Goal: Transaction & Acquisition: Obtain resource

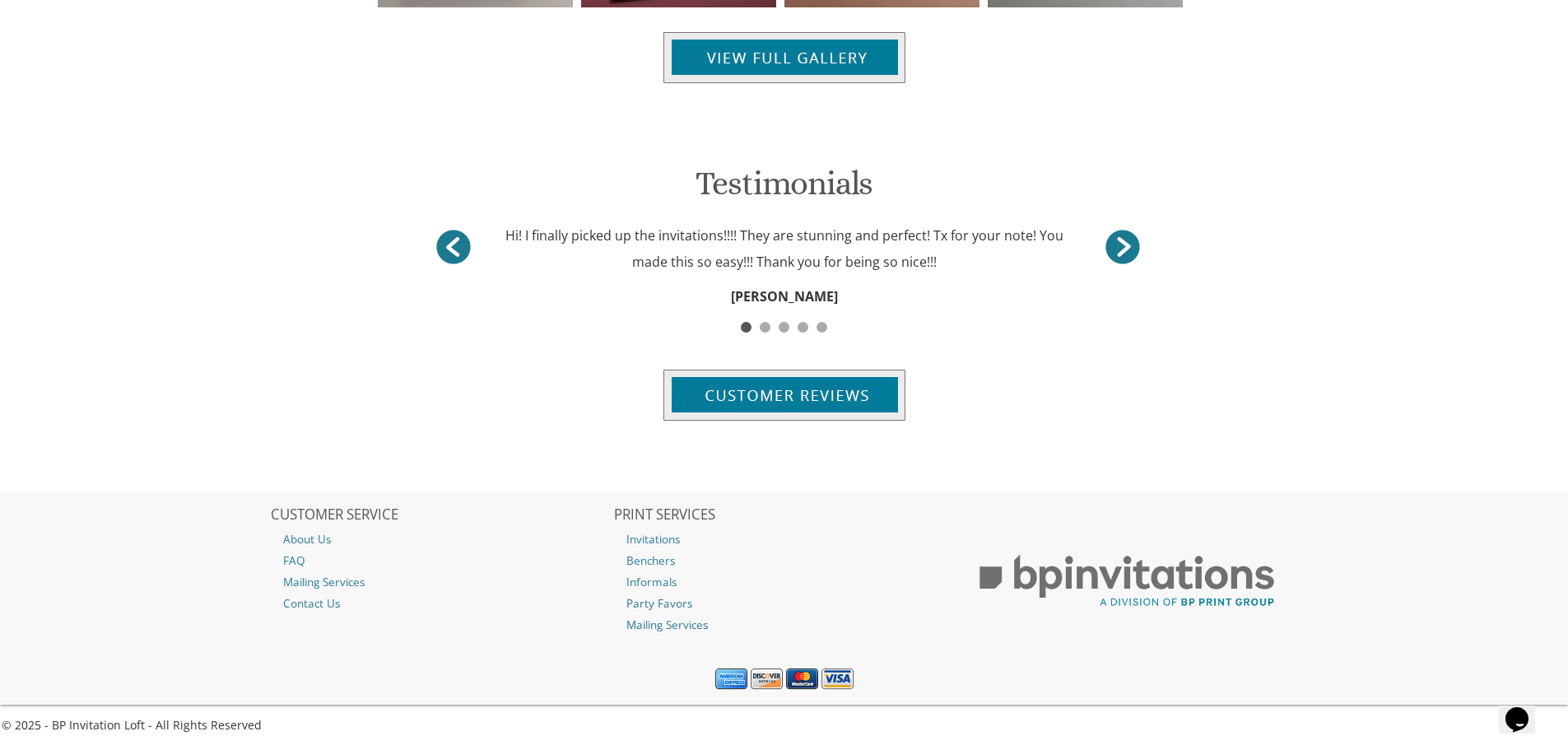
scroll to position [1367, 0]
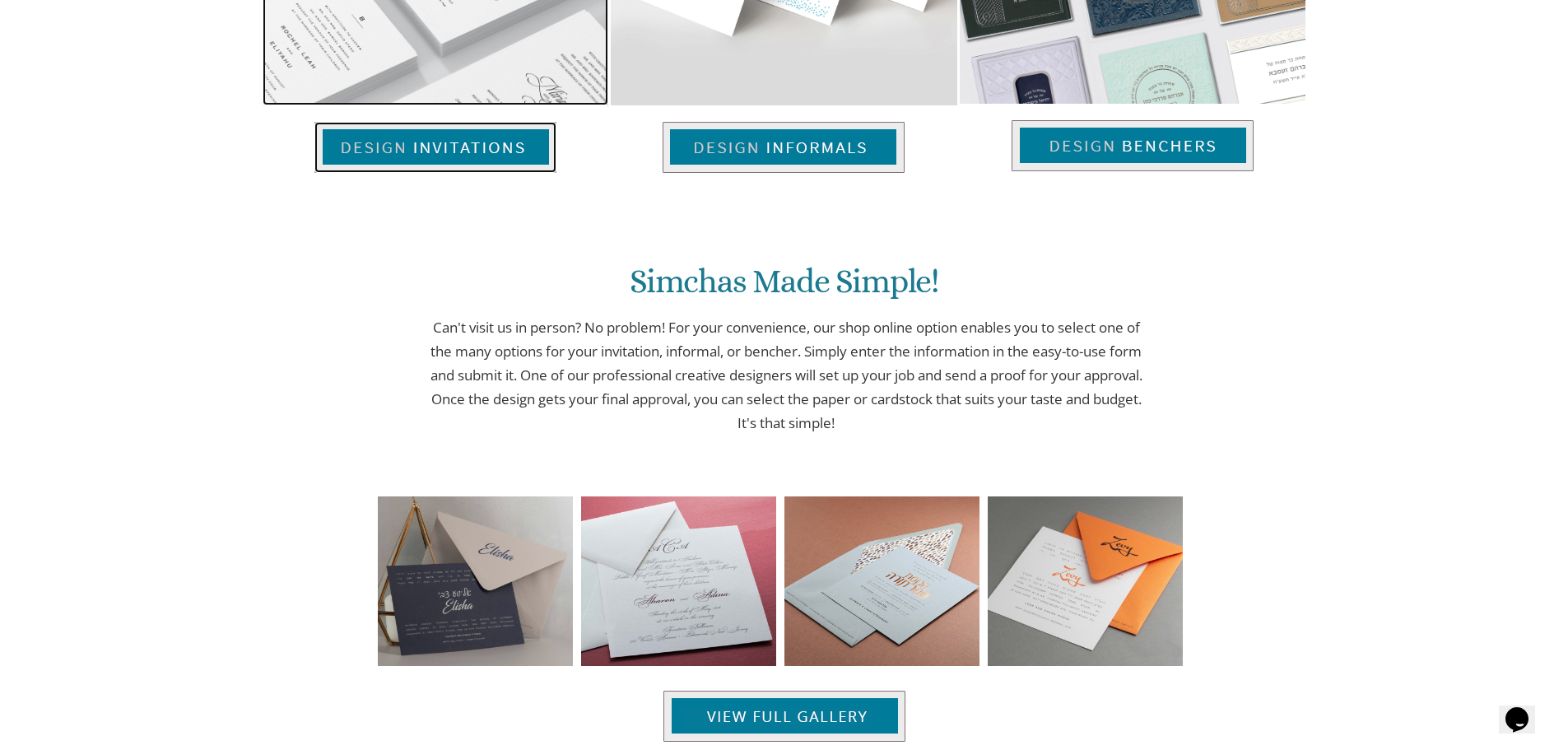
click at [417, 147] on img at bounding box center [435, 147] width 242 height 51
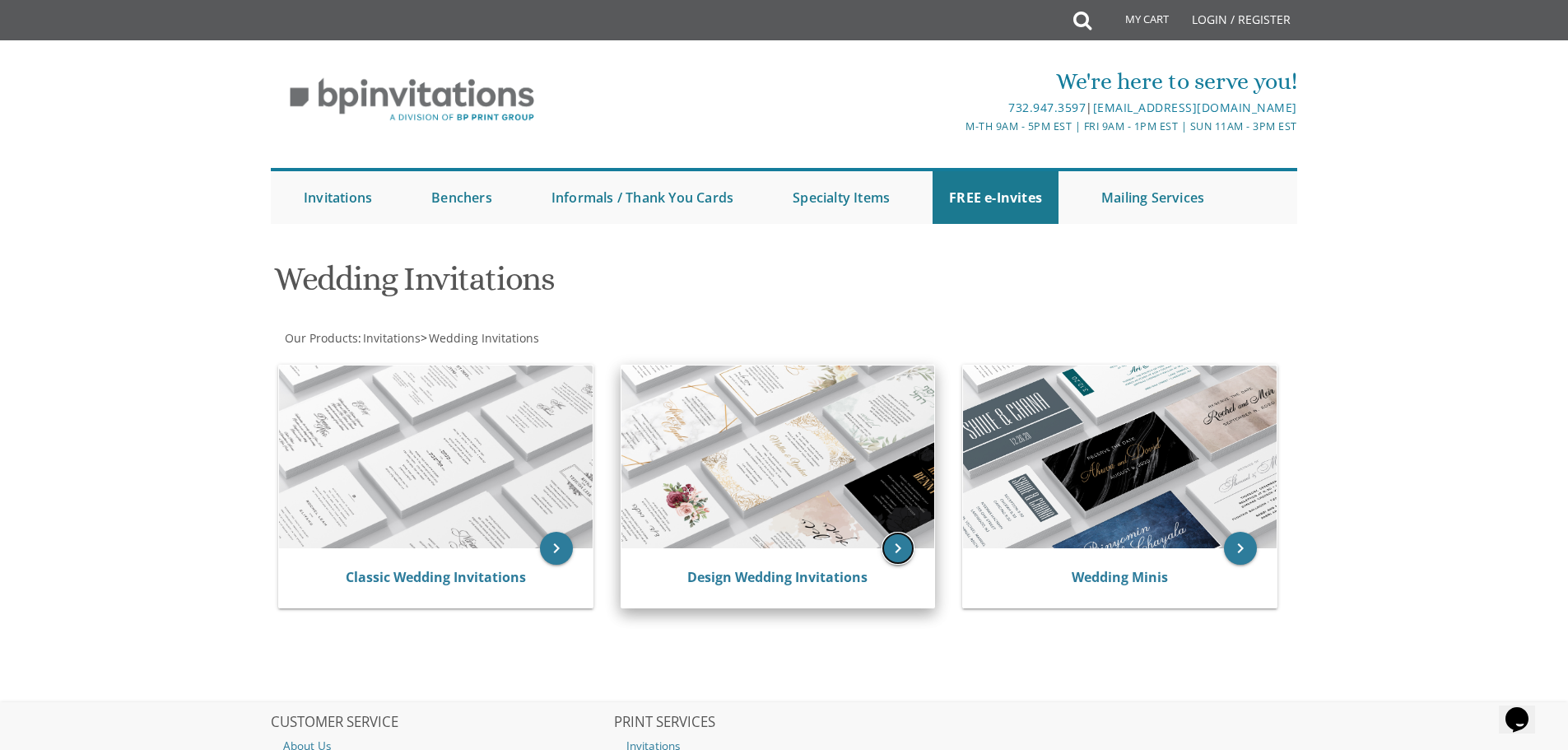
click at [897, 561] on icon "keyboard_arrow_right" at bounding box center [899, 548] width 33 height 33
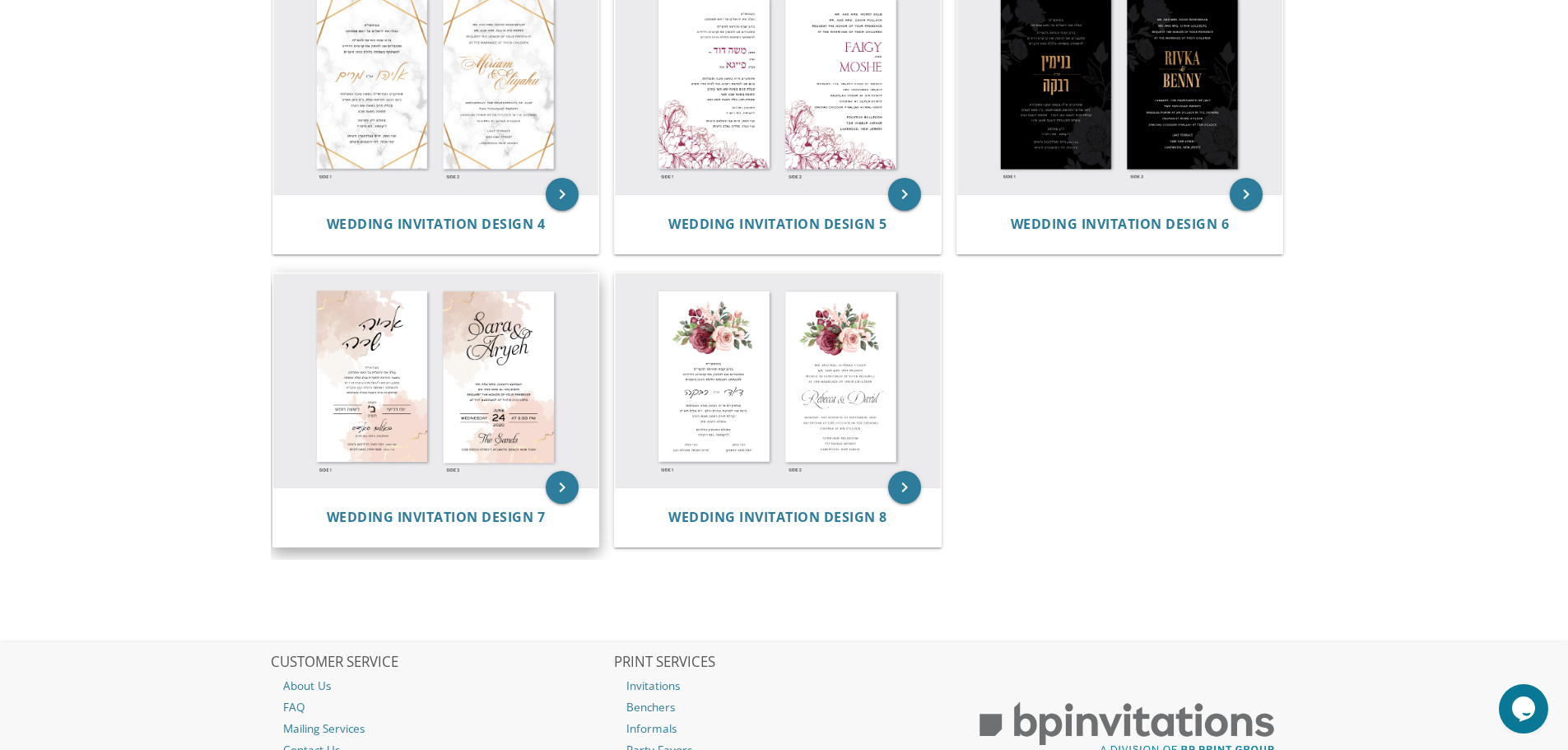
scroll to position [576, 0]
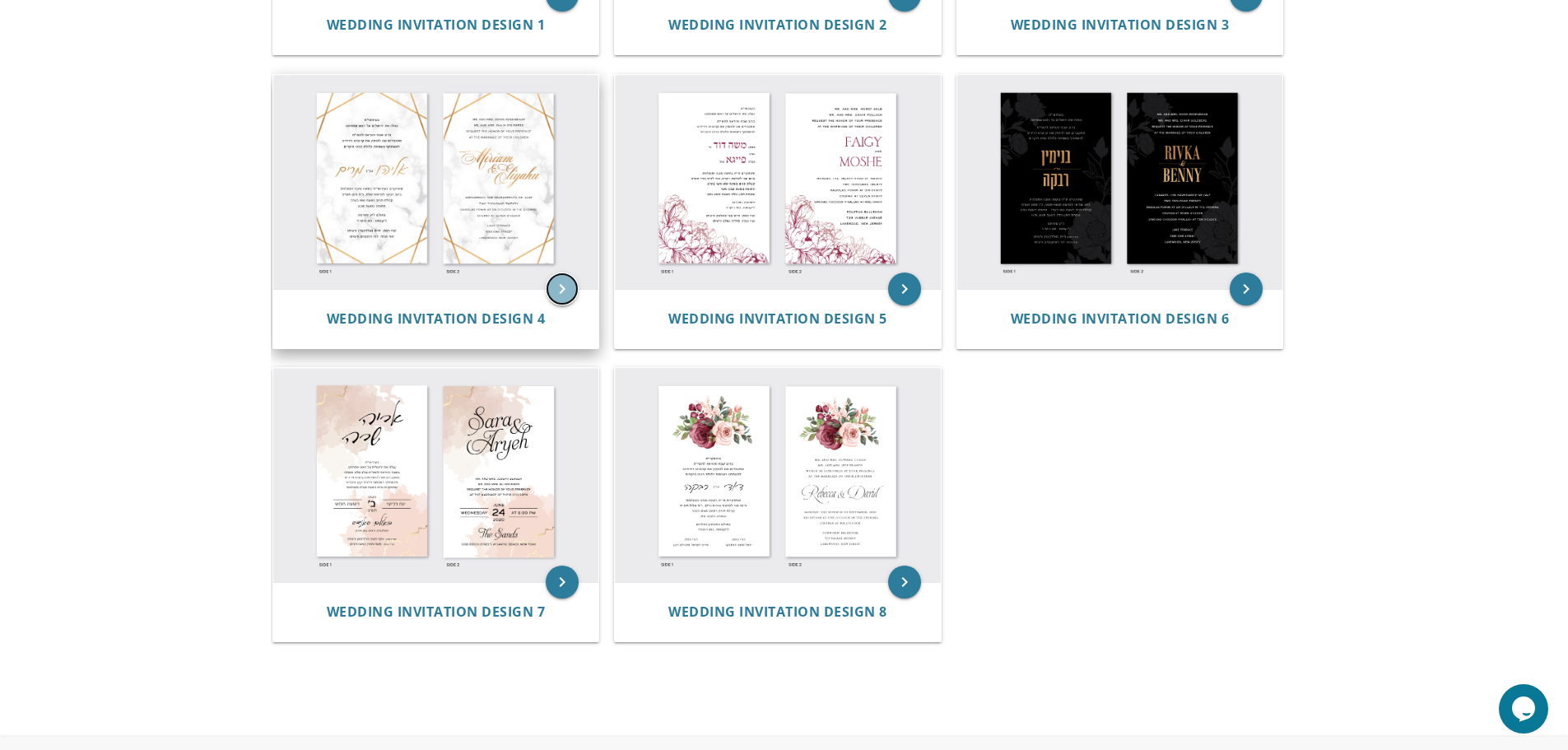
click at [565, 289] on icon "keyboard_arrow_right" at bounding box center [562, 289] width 33 height 33
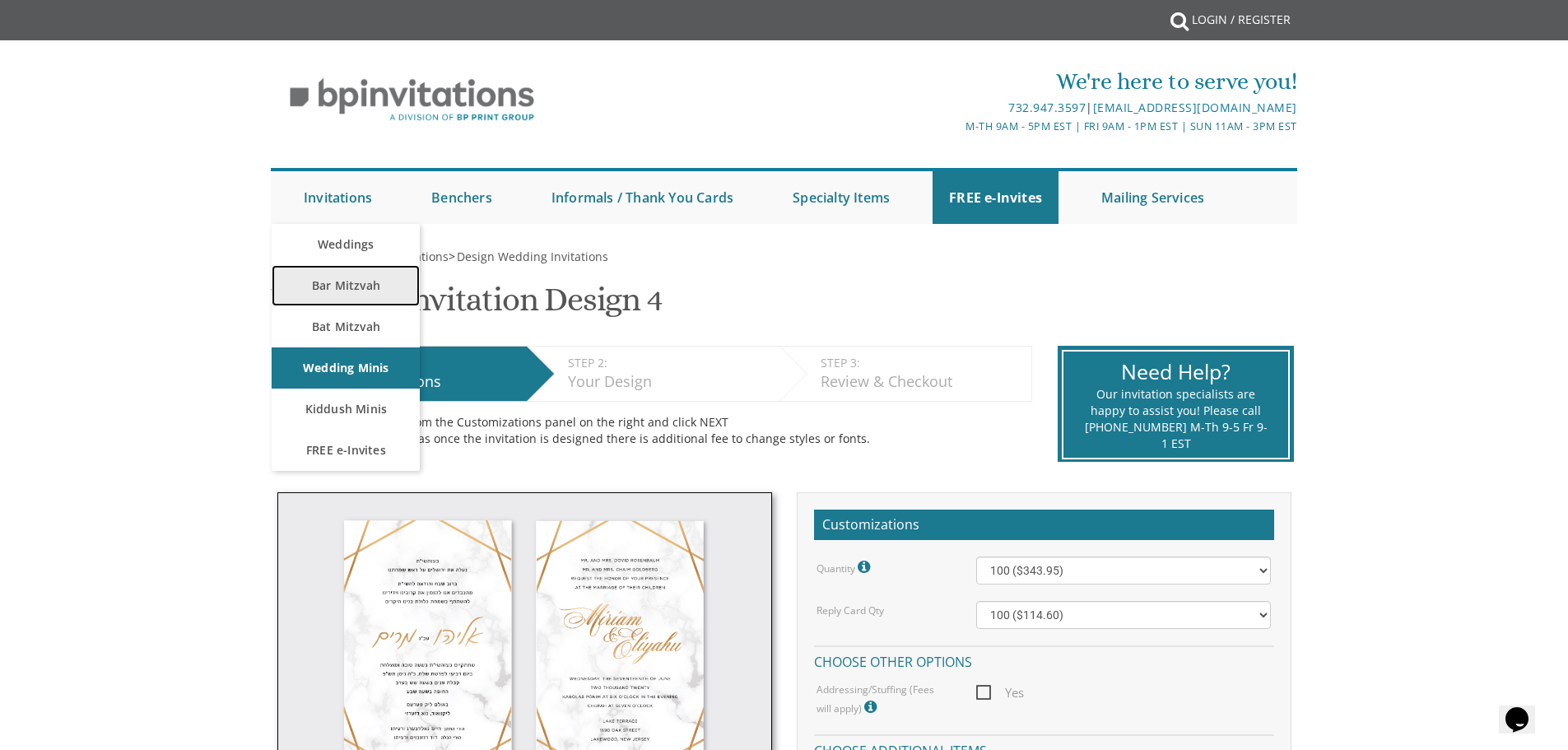
click at [341, 285] on link "Bar Mitzvah" at bounding box center [346, 286] width 148 height 42
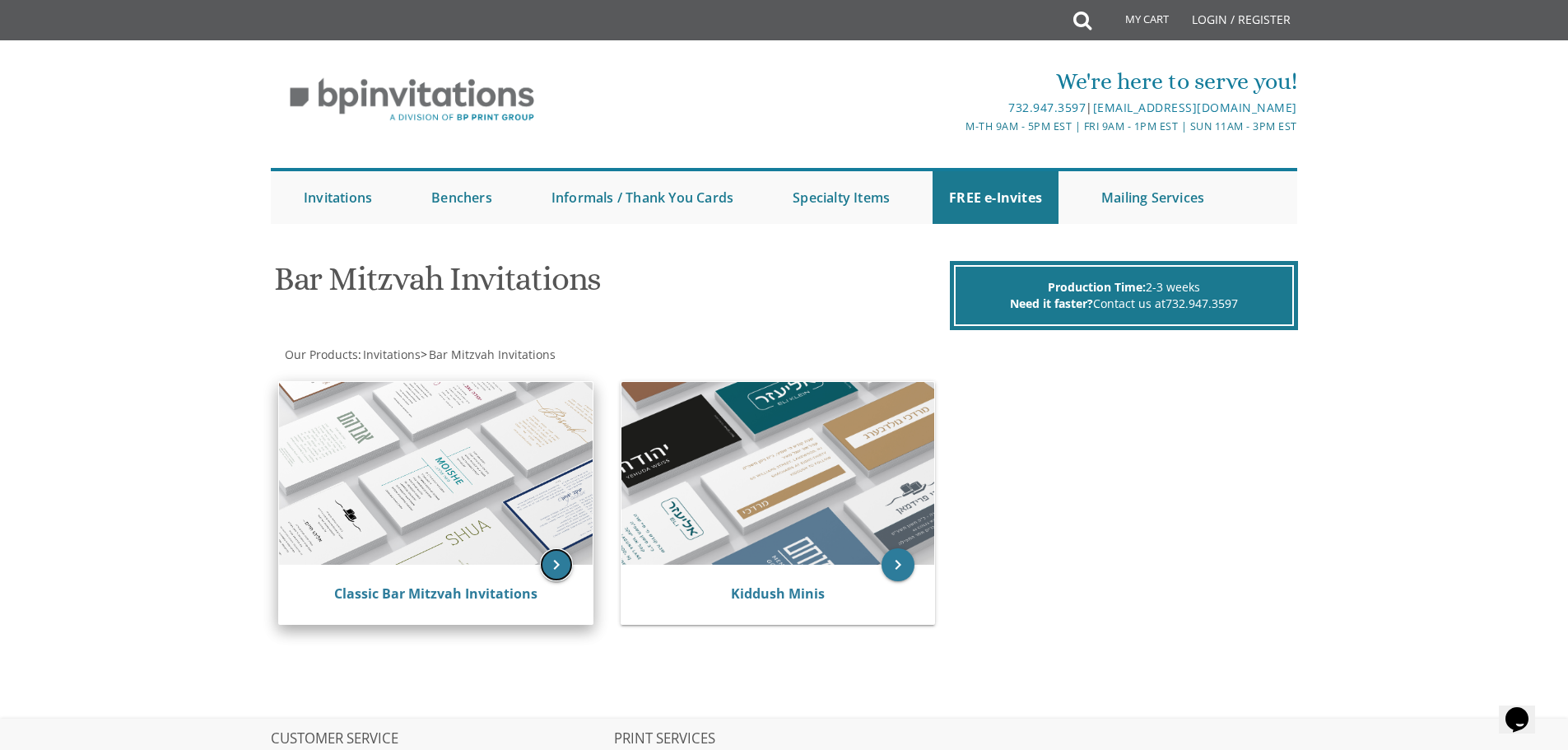
click at [547, 570] on icon "keyboard_arrow_right" at bounding box center [557, 565] width 33 height 33
click at [552, 564] on icon "keyboard_arrow_right" at bounding box center [557, 565] width 33 height 33
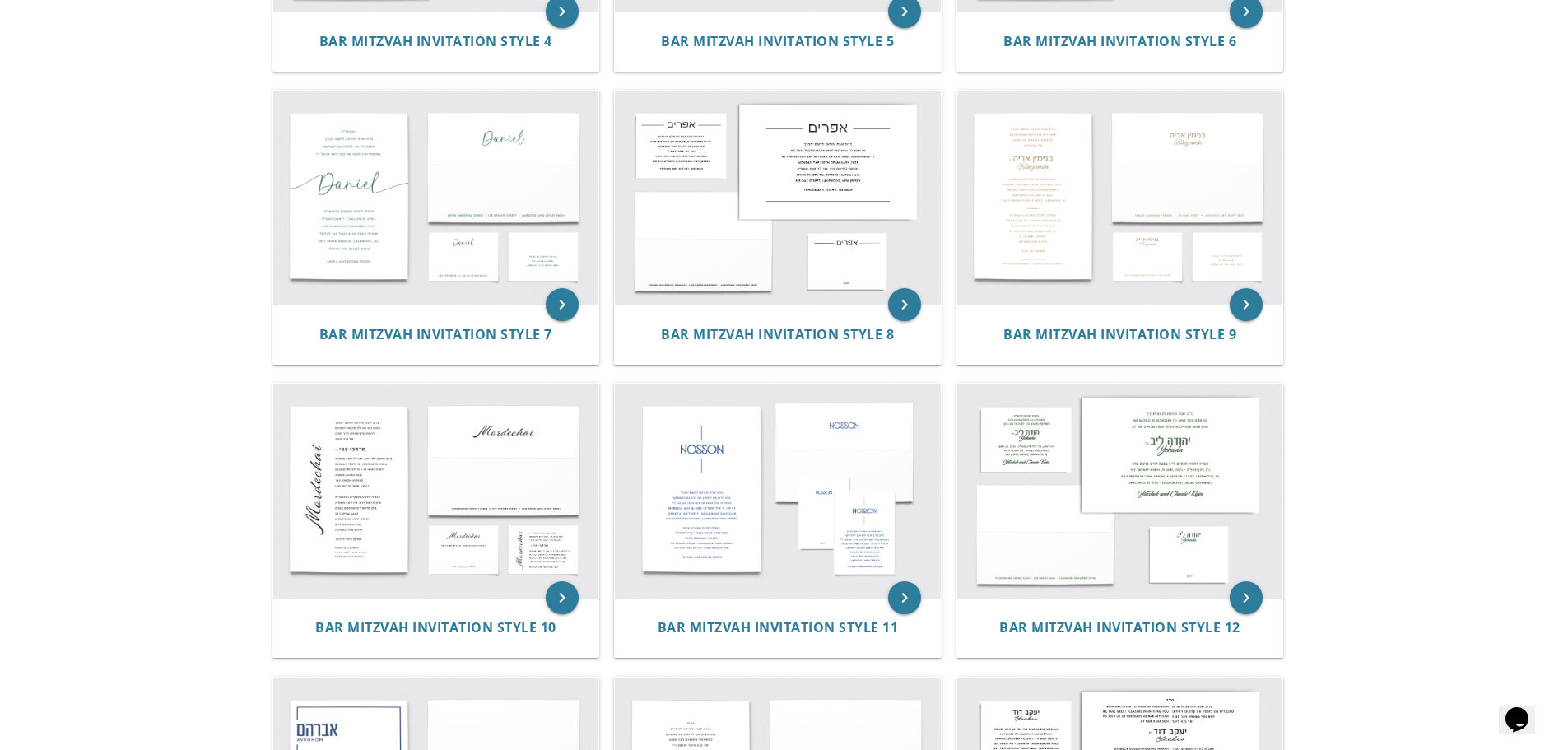
scroll to position [905, 0]
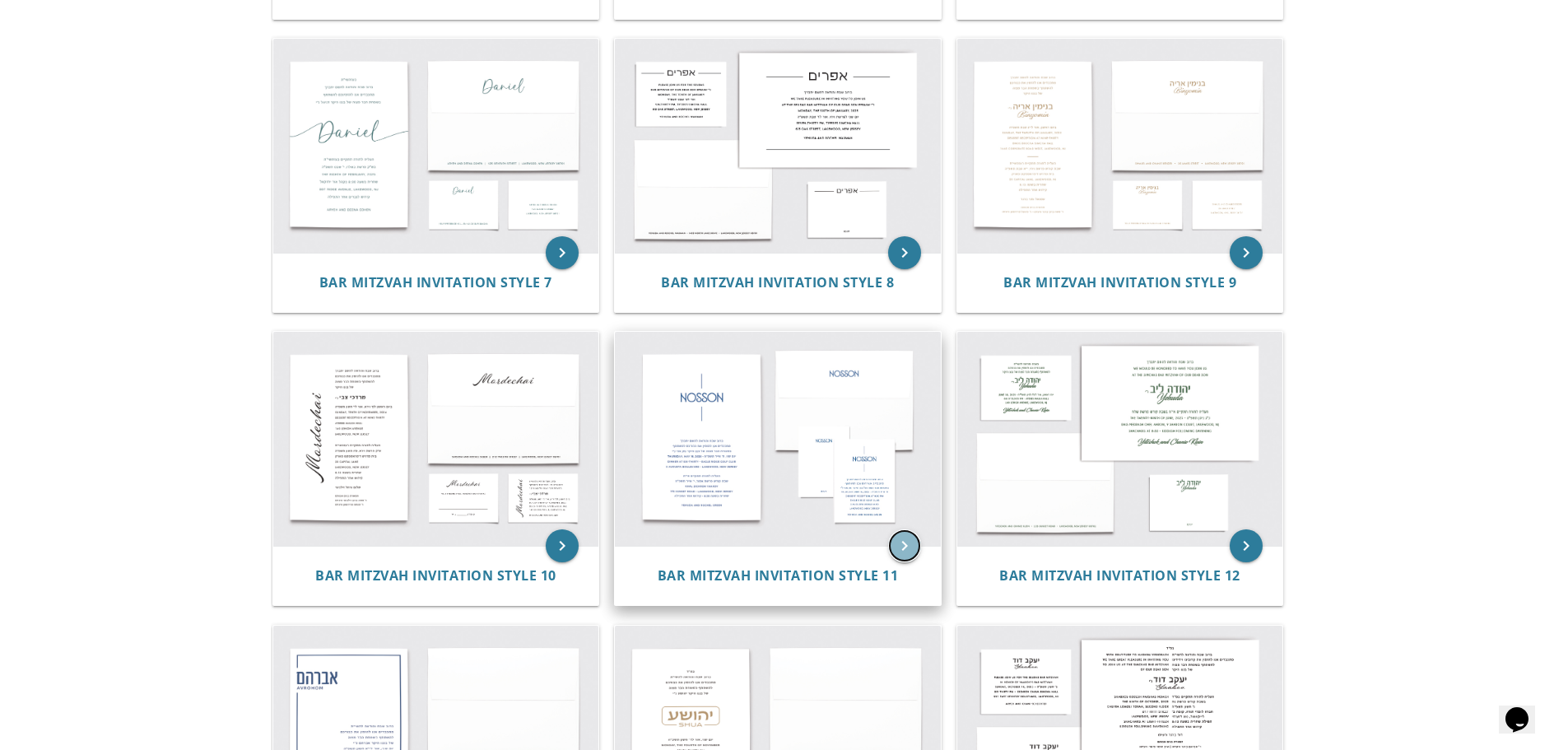
click at [900, 543] on icon "keyboard_arrow_right" at bounding box center [905, 546] width 33 height 33
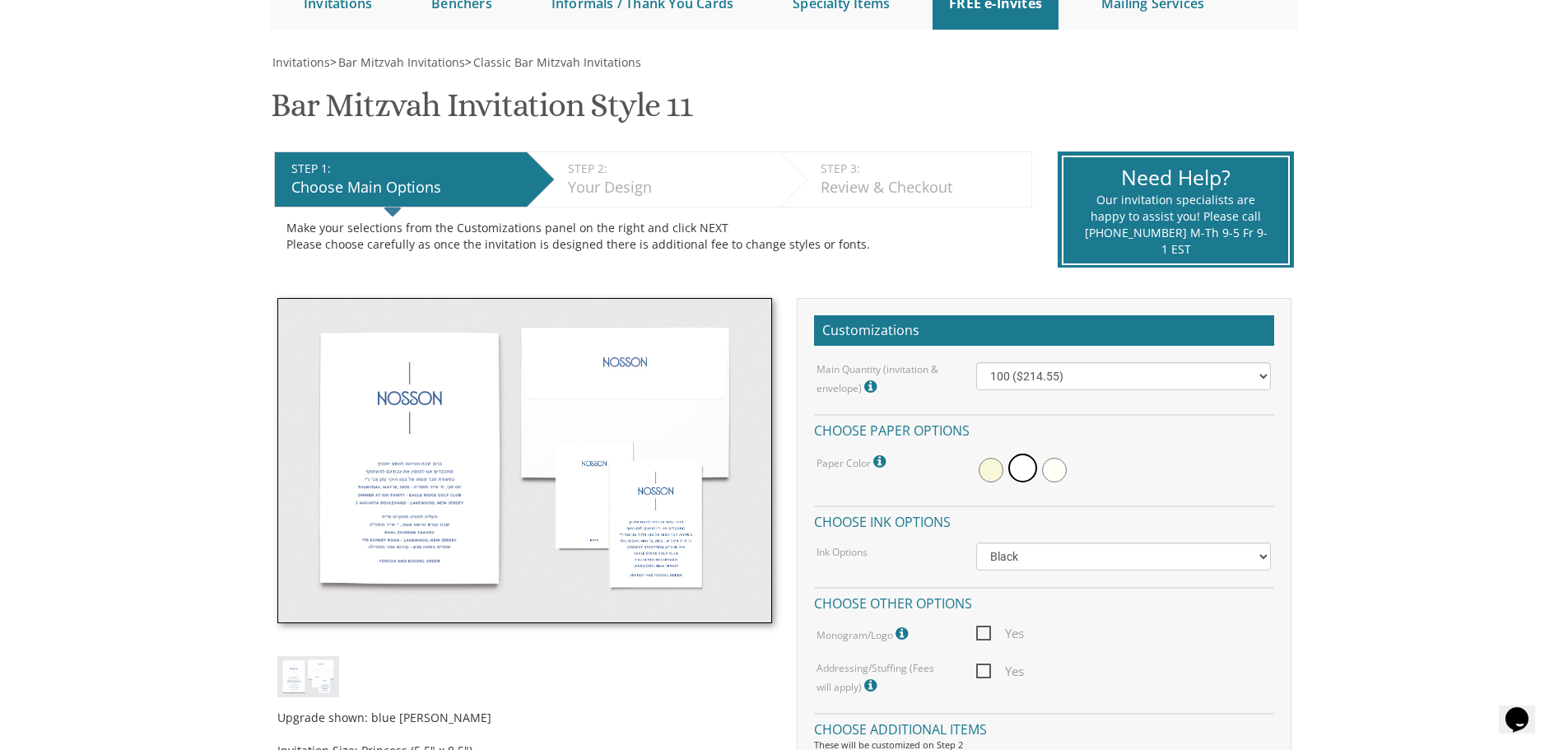
scroll to position [247, 0]
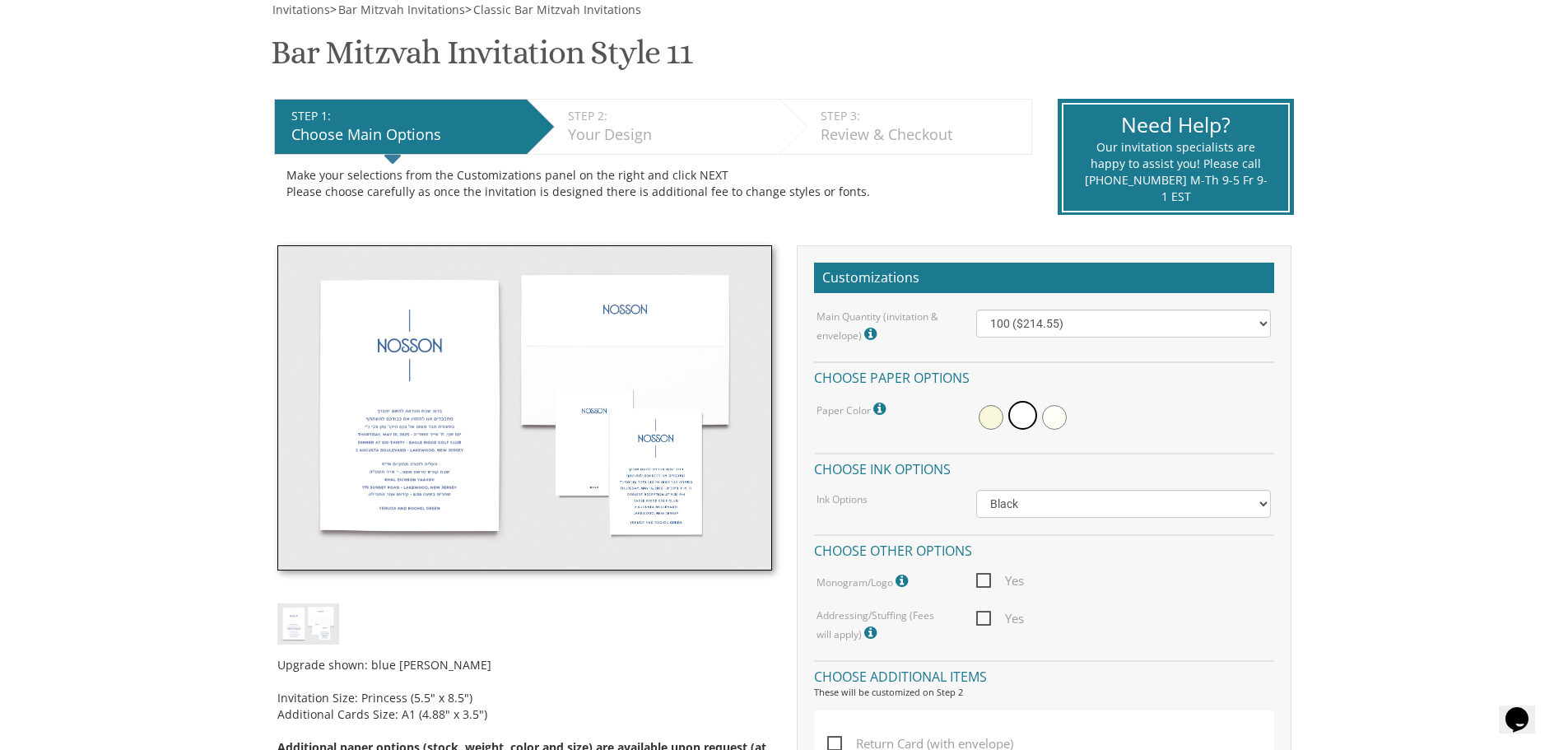
click at [978, 586] on span "Yes" at bounding box center [1000, 581] width 48 height 20
click at [978, 584] on input "Yes" at bounding box center [982, 580] width 11 height 11
checkbox input "true"
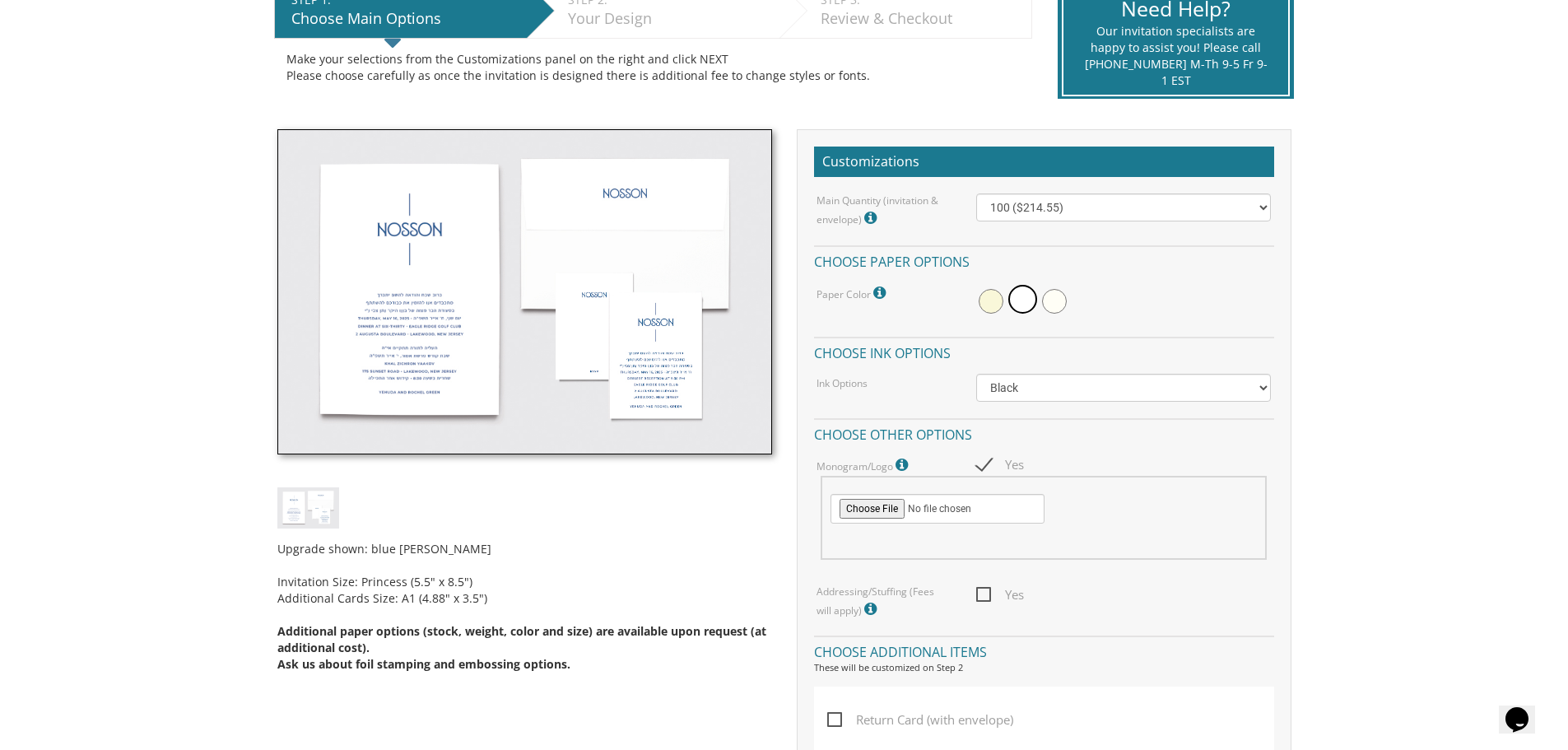
scroll to position [329, 0]
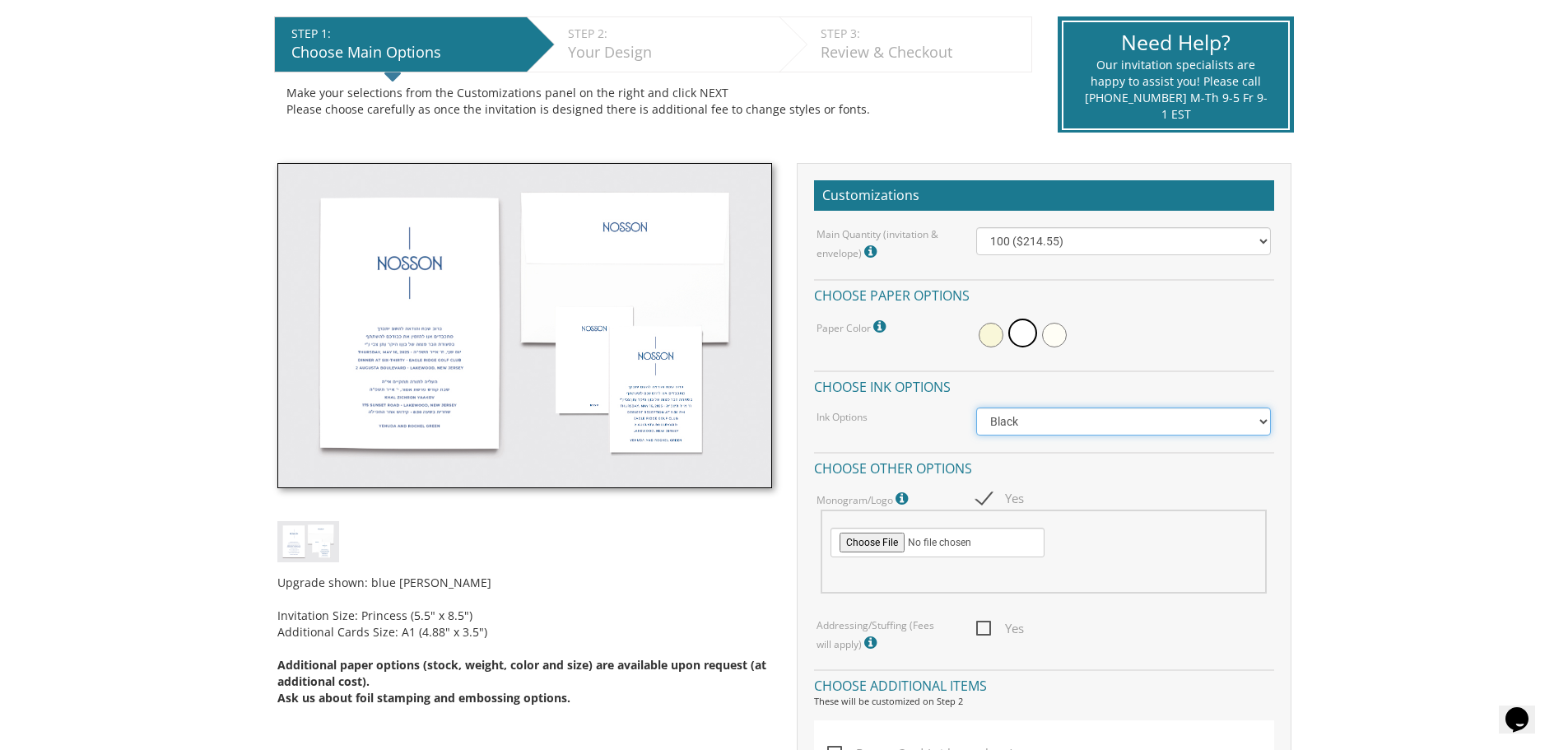
click at [1030, 433] on select "Black Colored Ink ($65.00) Black + One Color ($100.00) Two Colors ($137.95)" at bounding box center [1123, 422] width 295 height 28
click at [866, 540] on input "file" at bounding box center [937, 543] width 214 height 30
type input "C:\fakepath\Hebrew logo final.png"
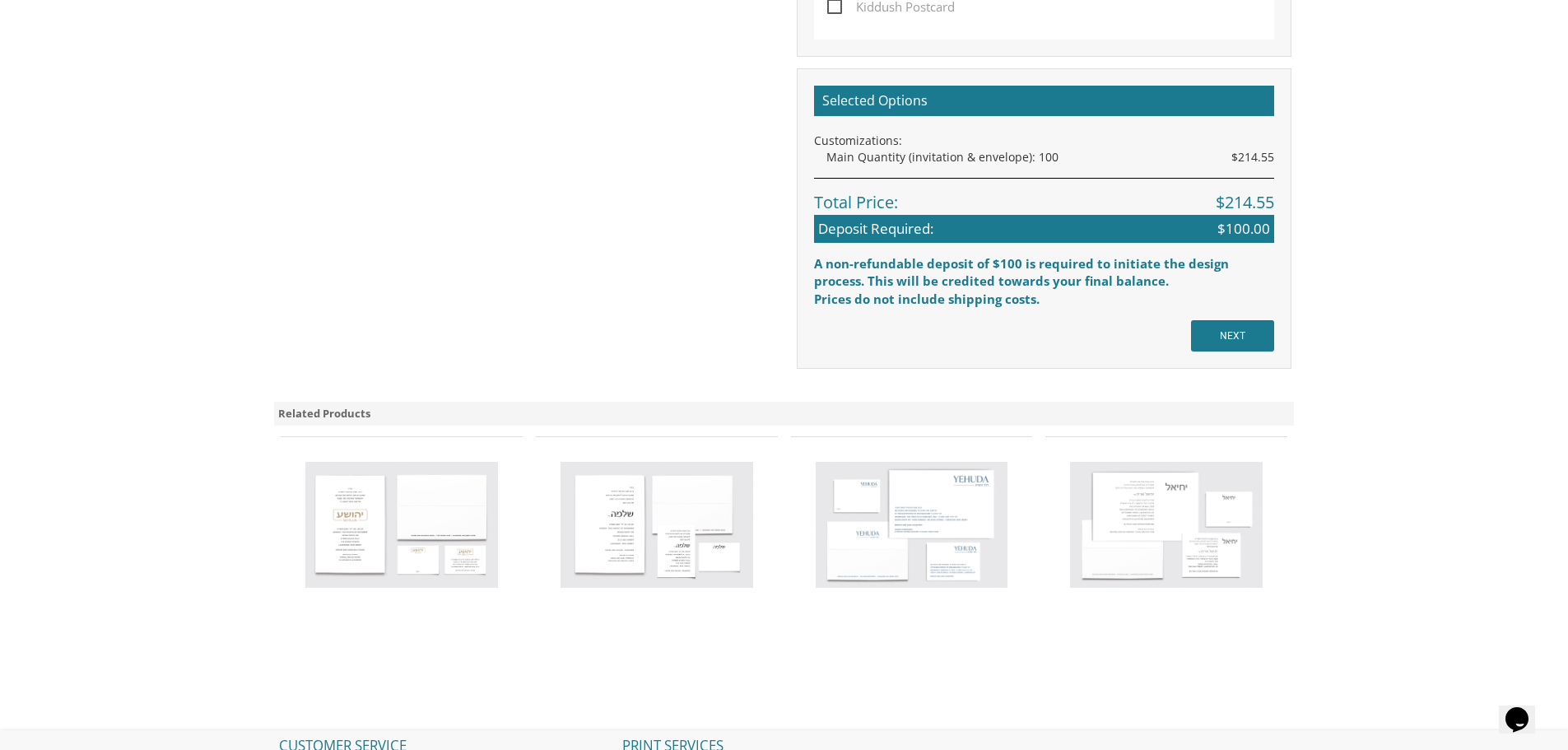
scroll to position [1400, 0]
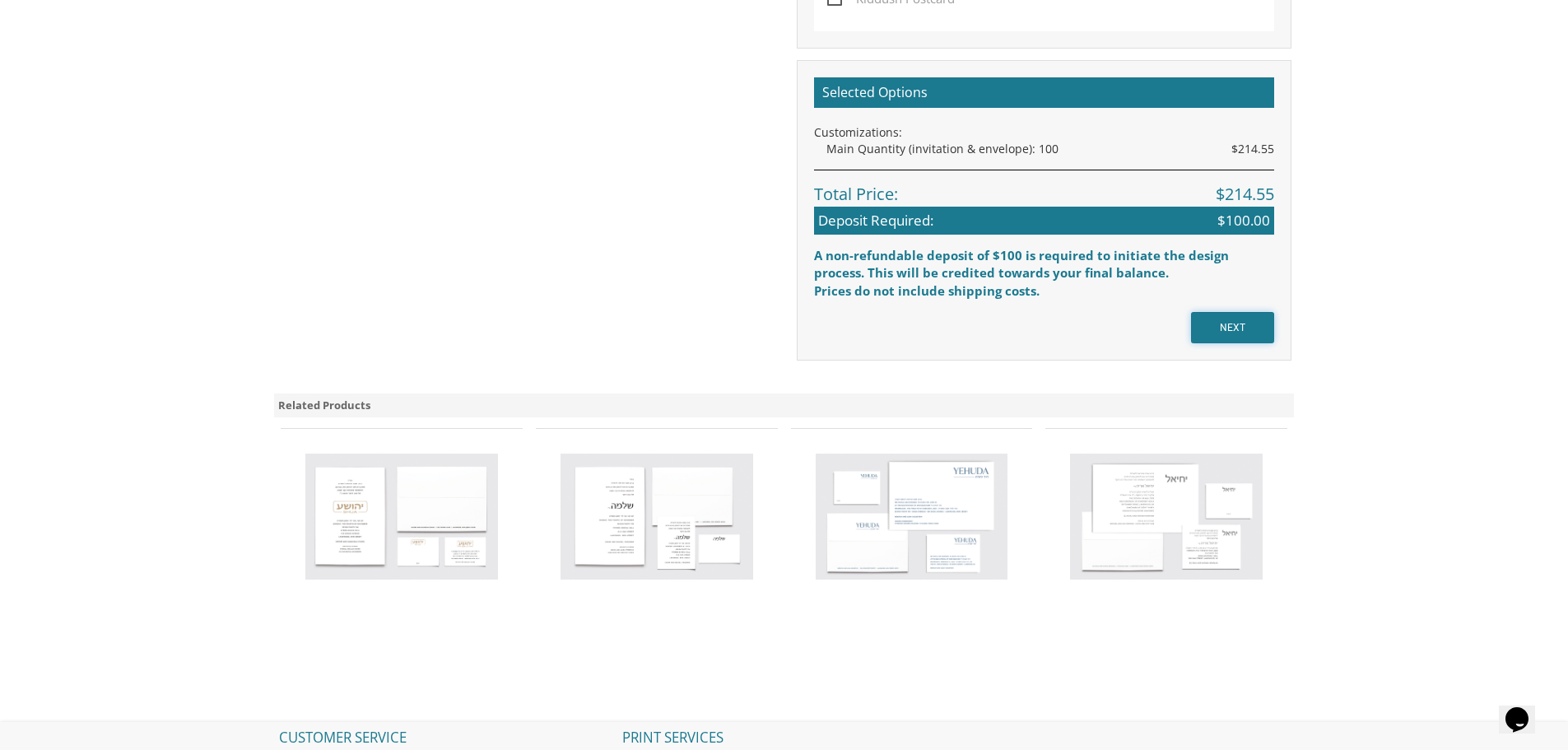
click at [1244, 322] on input "NEXT" at bounding box center [1232, 327] width 83 height 31
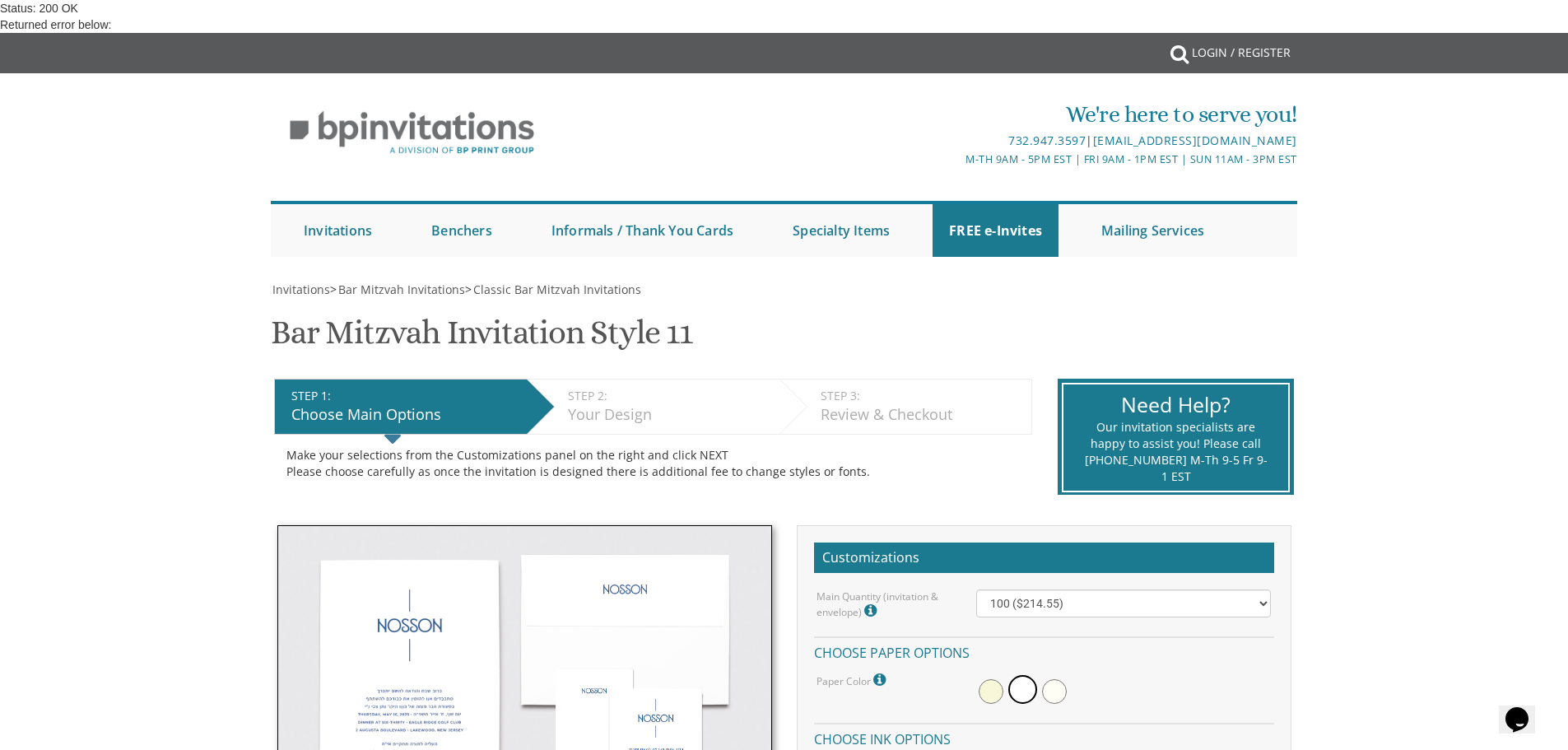
scroll to position [329, 0]
click at [1045, 589] on select "100 ($214.55) 200 ($254.60) 300 ($294.25) 400 ($333.55) 500 ($373.90) 600 ($413…" at bounding box center [1123, 603] width 295 height 28
click at [1022, 675] on span at bounding box center [1023, 689] width 29 height 29
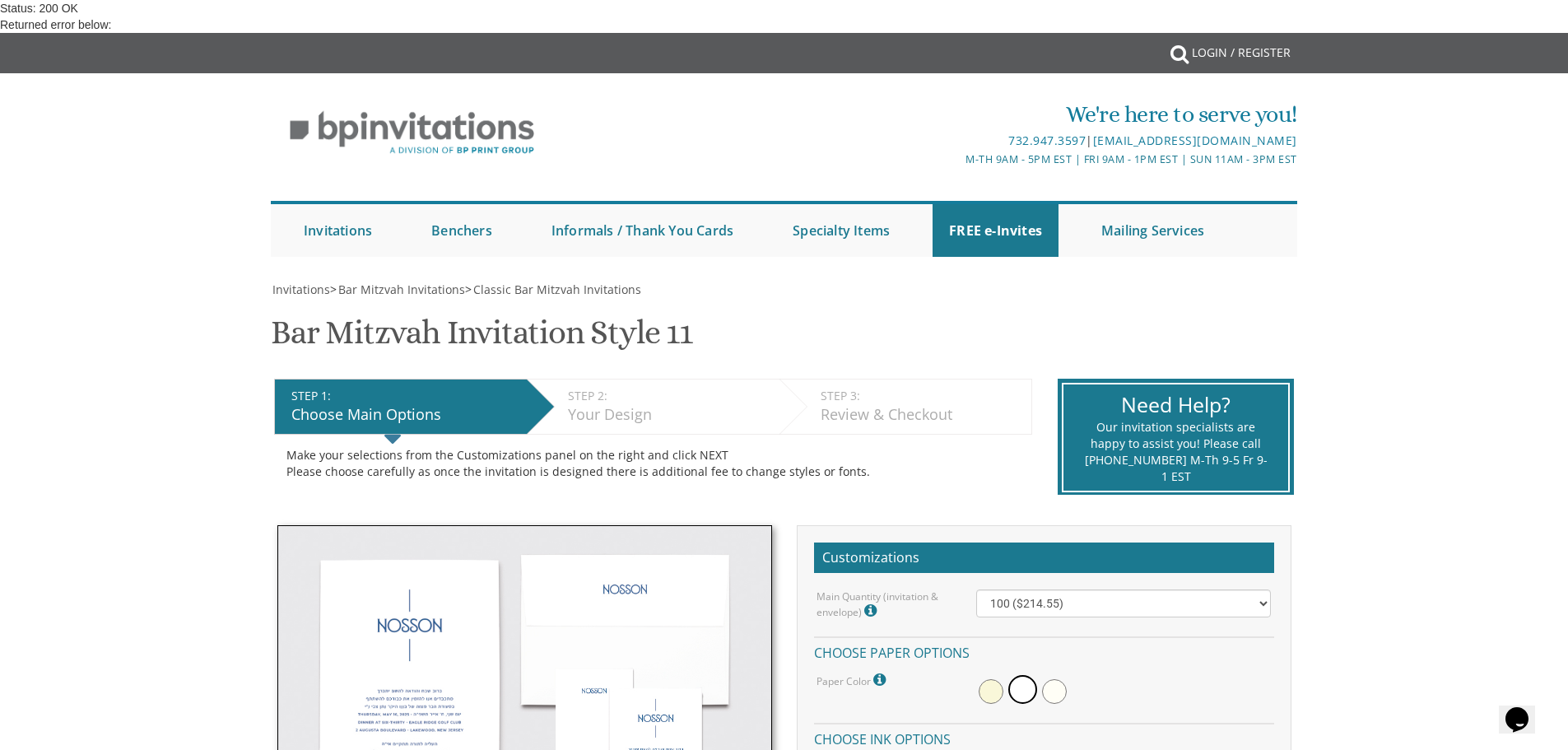
checkbox input "true"
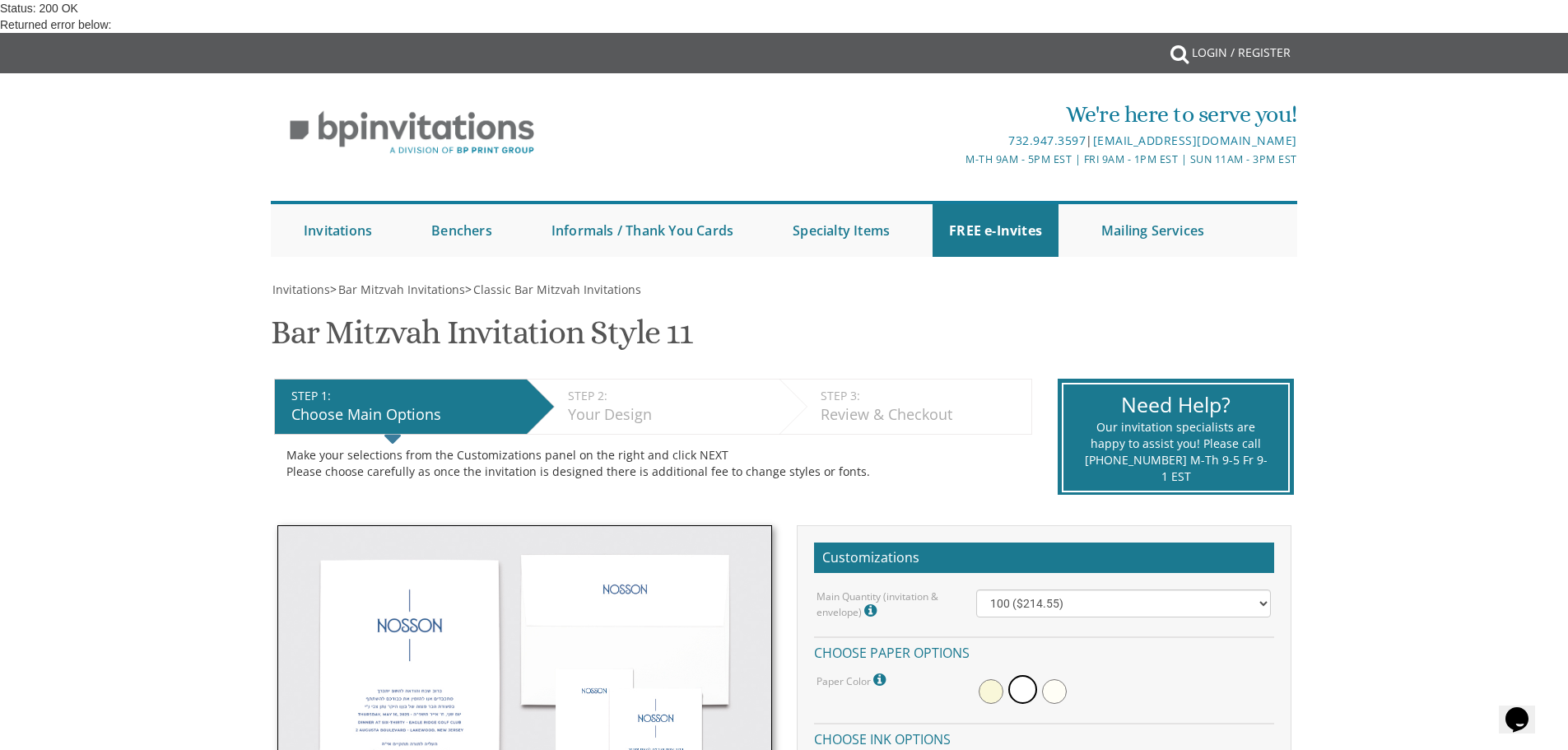
type input "C:\fakepath\Hebrew logo final.png"
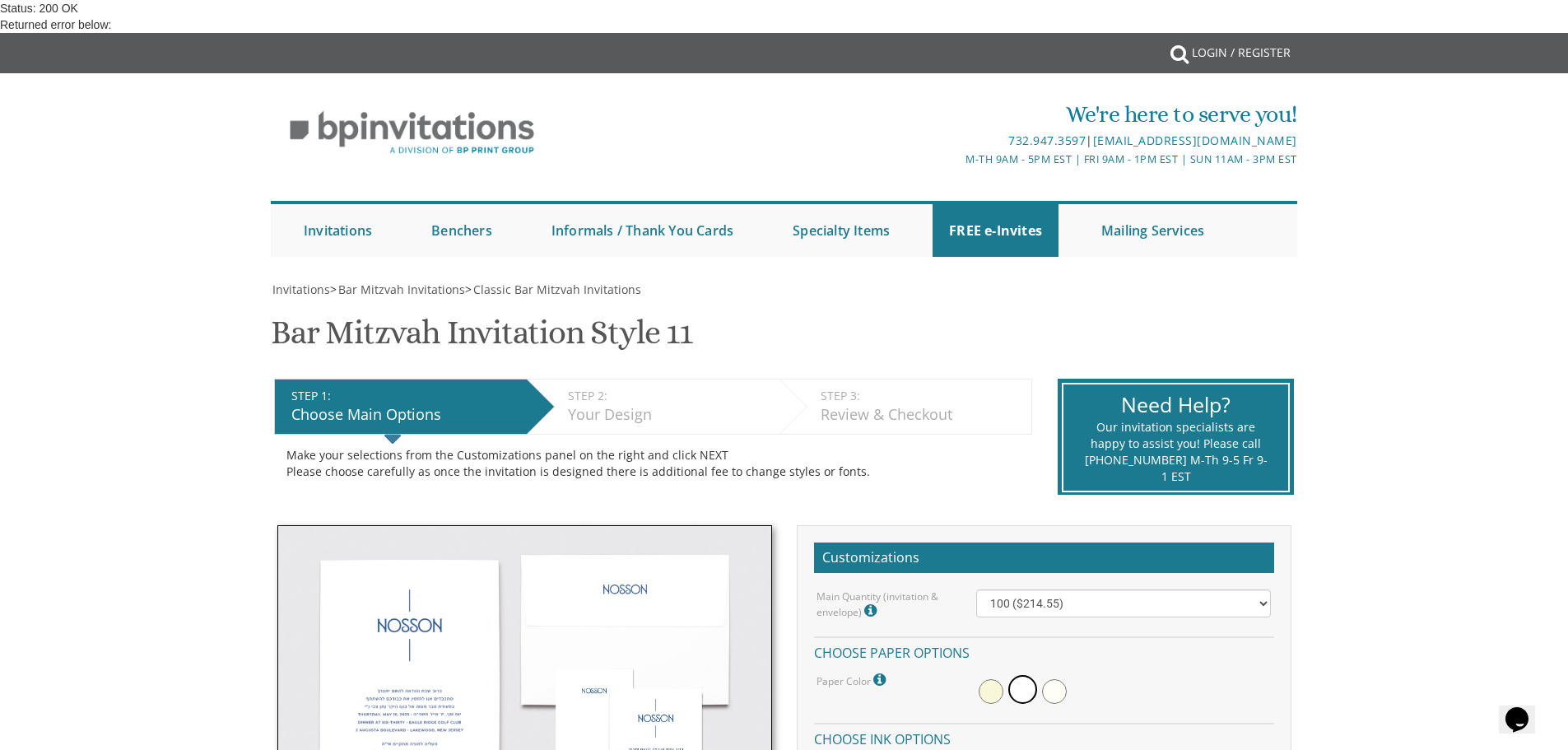
checkbox input "true"
click at [1052, 589] on select "100 ($214.55) 200 ($254.60) 300 ($294.25) 400 ($333.55) 500 ($373.90) 600 ($413…" at bounding box center [1123, 603] width 295 height 28
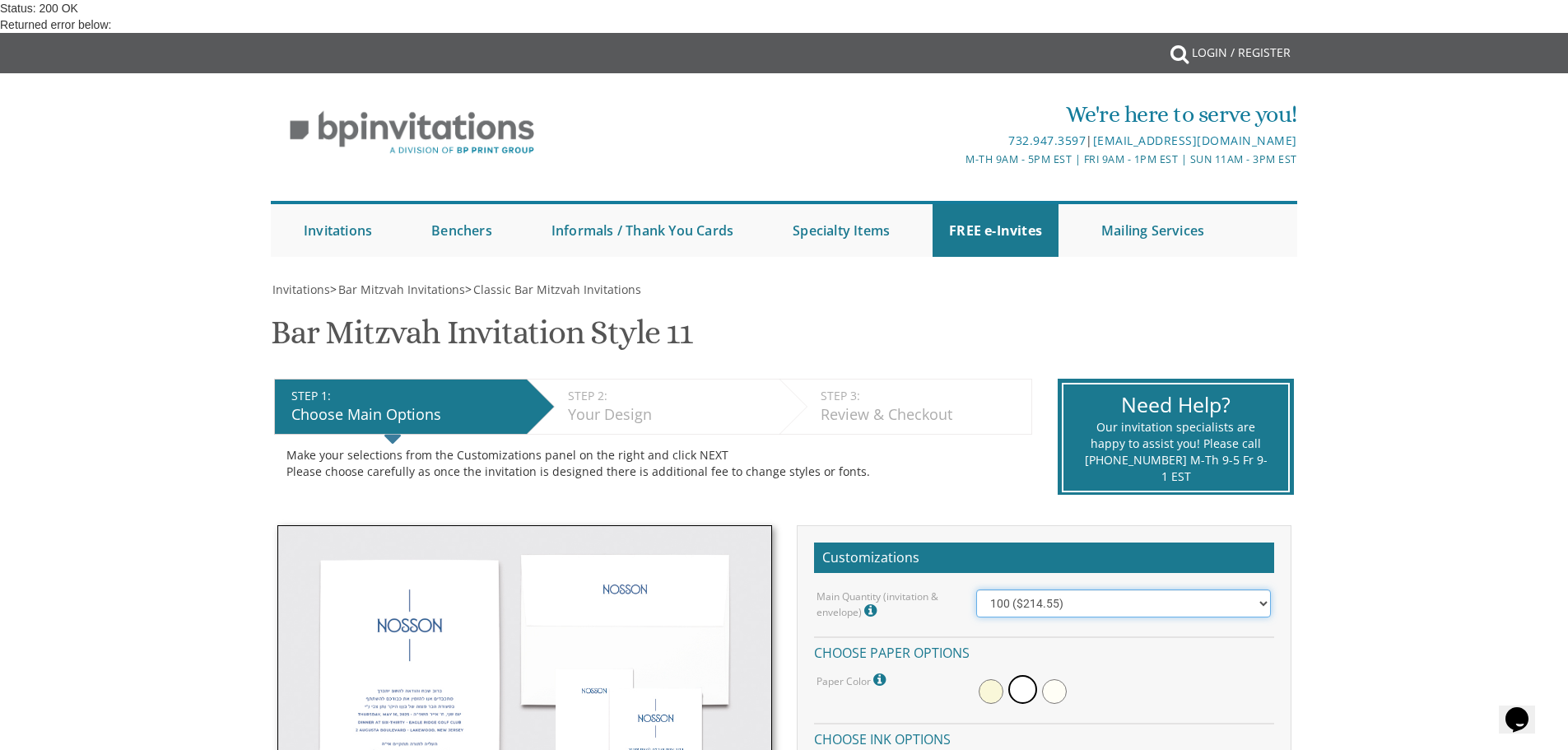
select select "200"
click at [976, 589] on select "100 ($214.55) 200 ($254.60) 300 ($294.25) 400 ($333.55) 500 ($373.90) 600 ($413…" at bounding box center [1123, 603] width 295 height 28
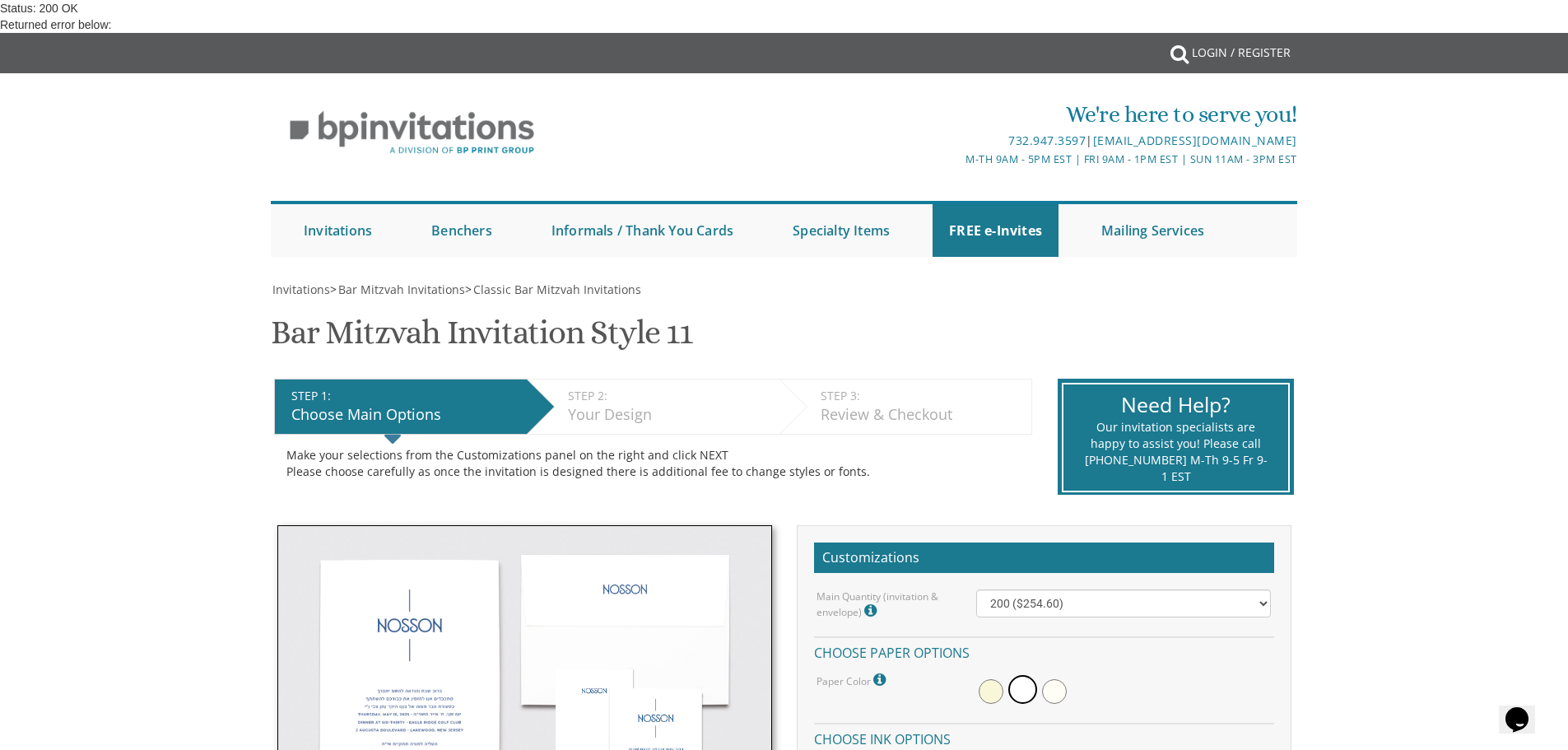
checkbox input "true"
type input "C:\fakepath\Hebrew logo final.png"
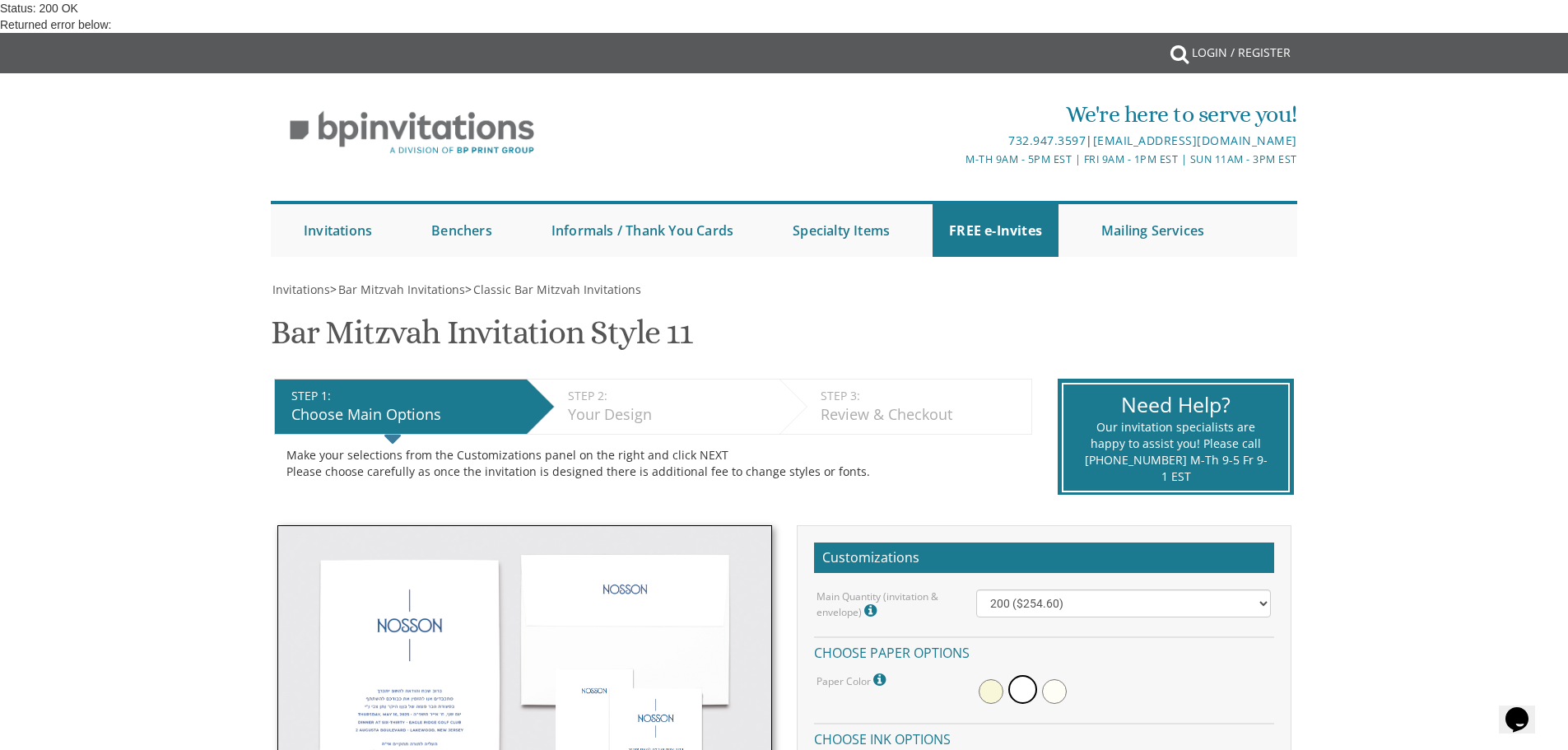
checkbox input "true"
click at [506, 525] on img at bounding box center [524, 688] width 495 height 326
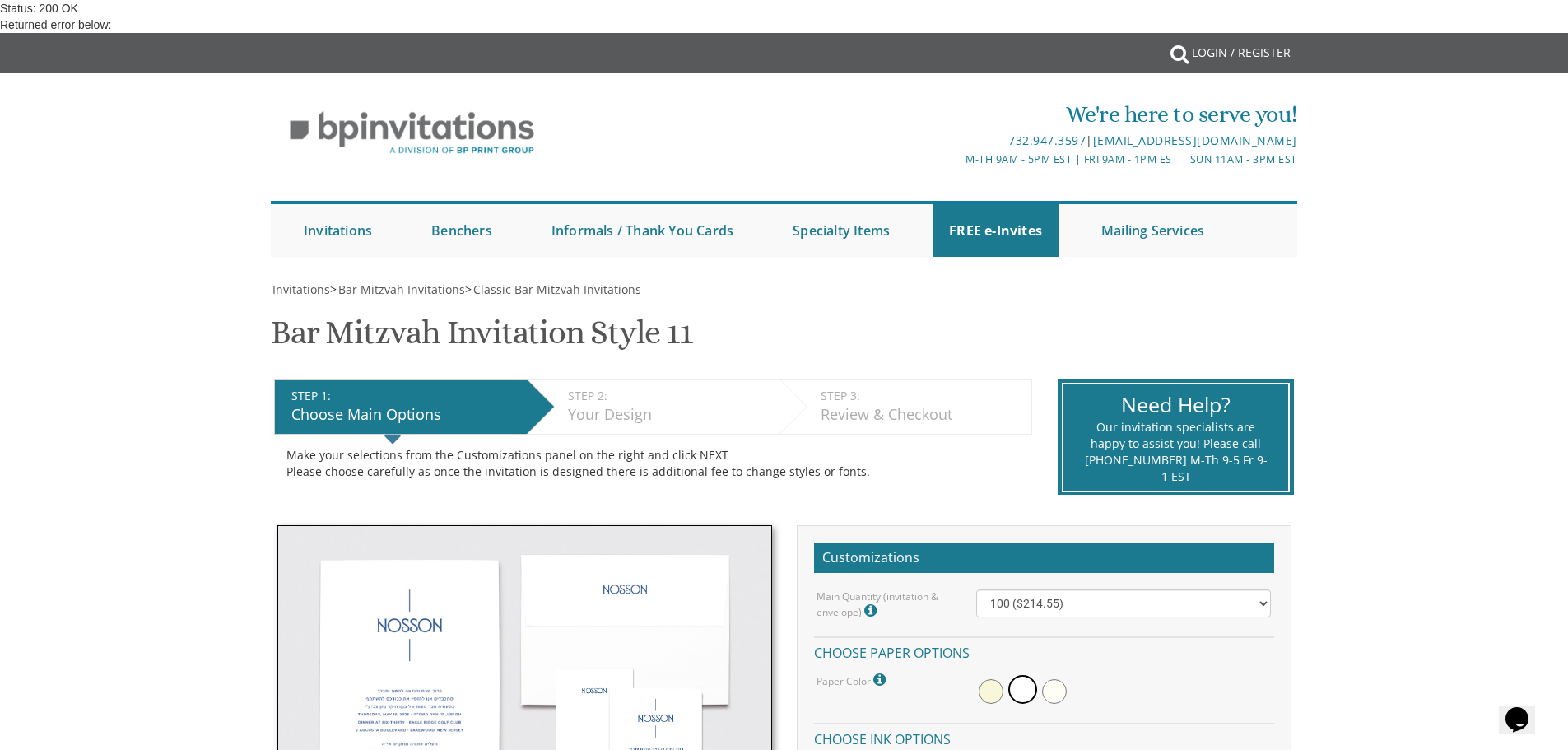
scroll to position [576, 0]
drag, startPoint x: 304, startPoint y: 349, endPoint x: 300, endPoint y: 366, distance: 17.5
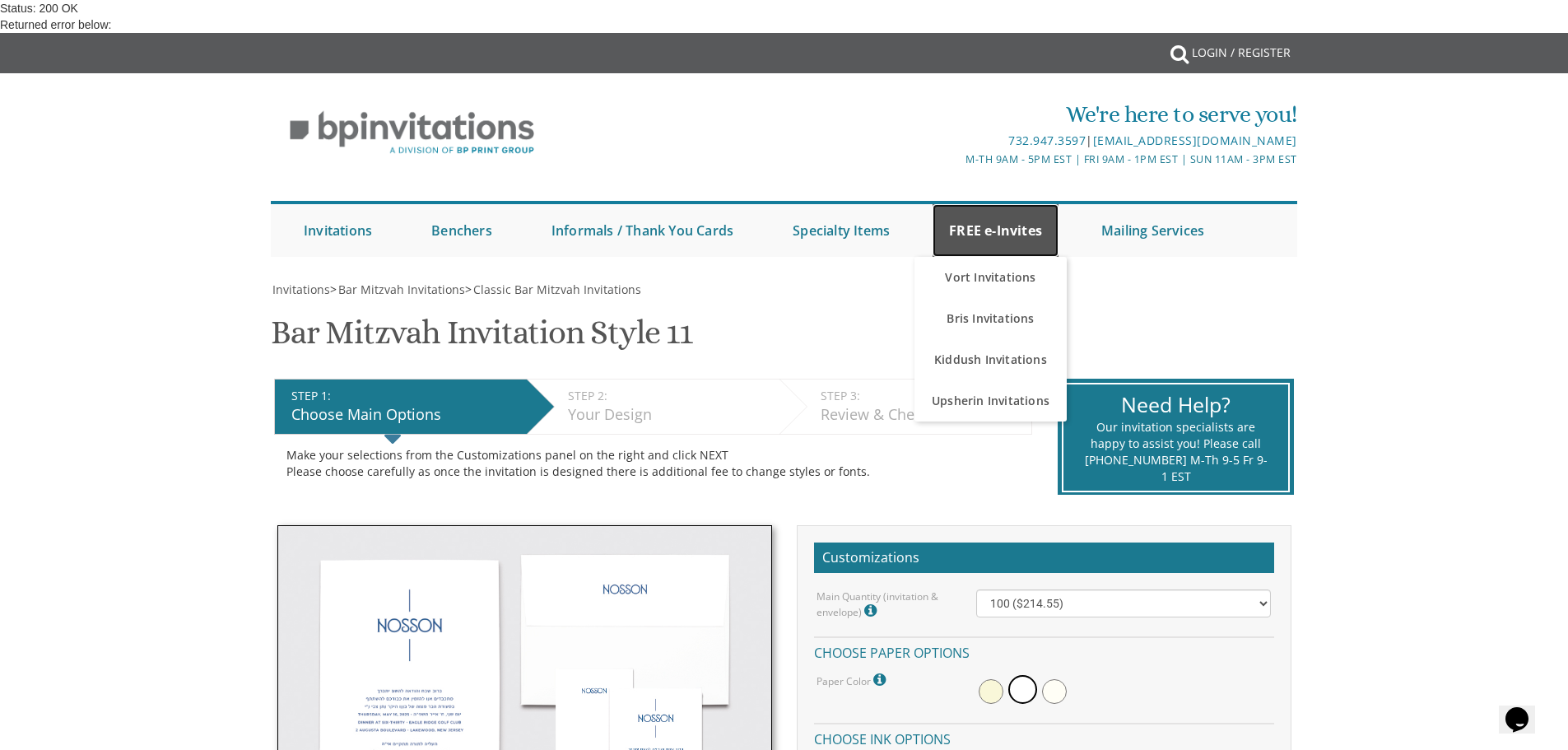
click at [970, 204] on link "FREE e-Invites" at bounding box center [996, 230] width 126 height 53
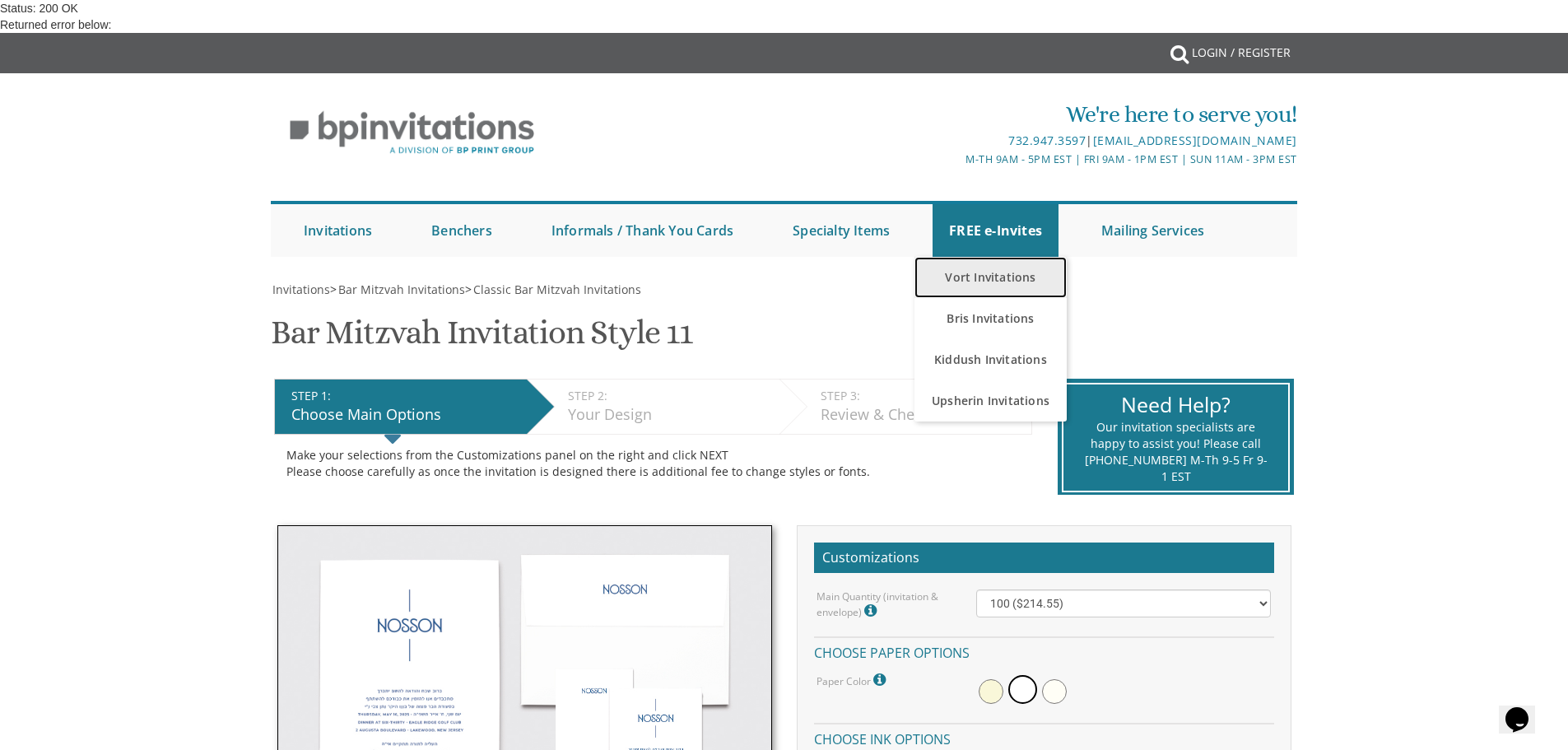
click at [985, 257] on link "Vort Invitations" at bounding box center [990, 277] width 153 height 42
click at [978, 257] on link "Vort Invitations" at bounding box center [990, 277] width 153 height 42
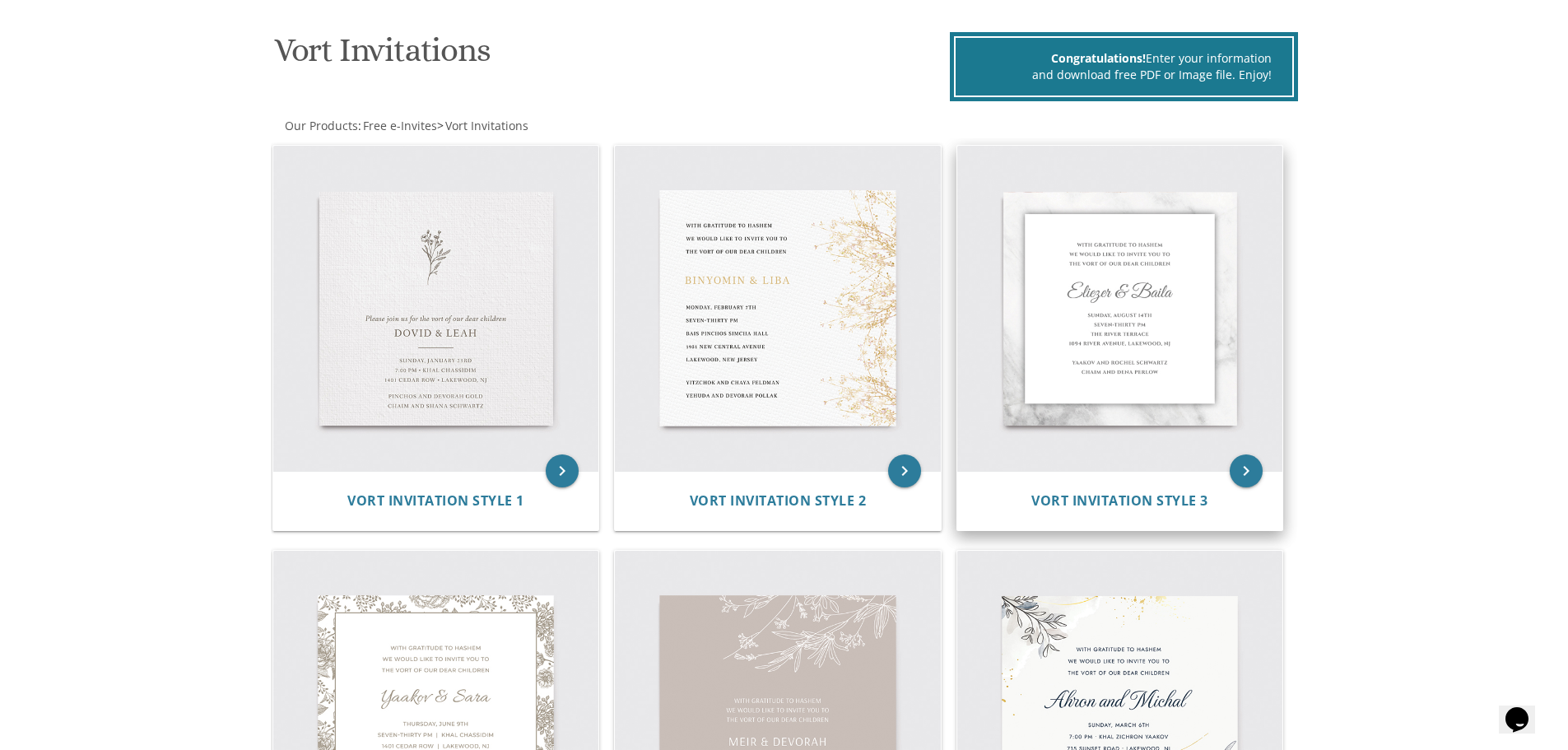
scroll to position [329, 0]
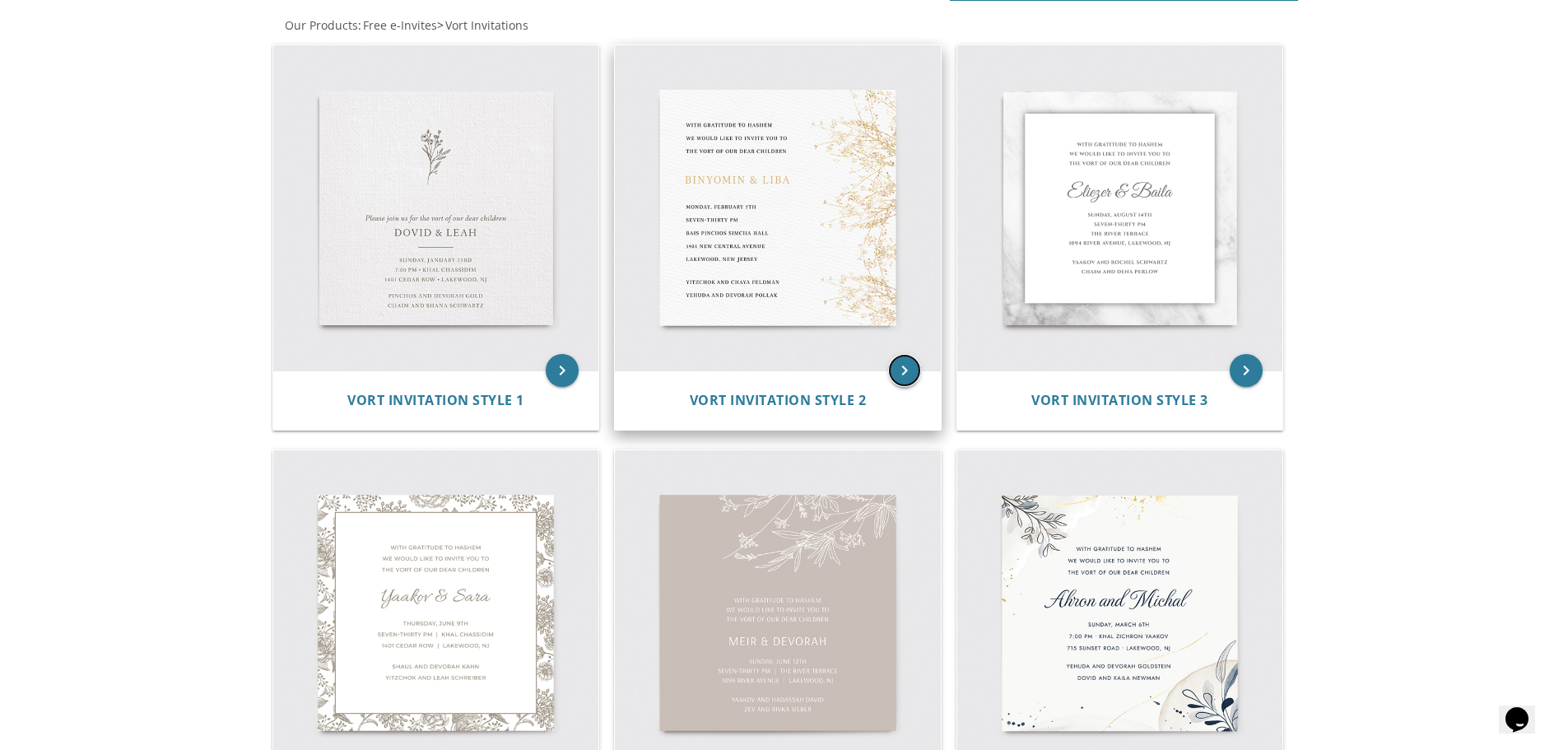
click at [898, 370] on icon "keyboard_arrow_right" at bounding box center [905, 371] width 33 height 33
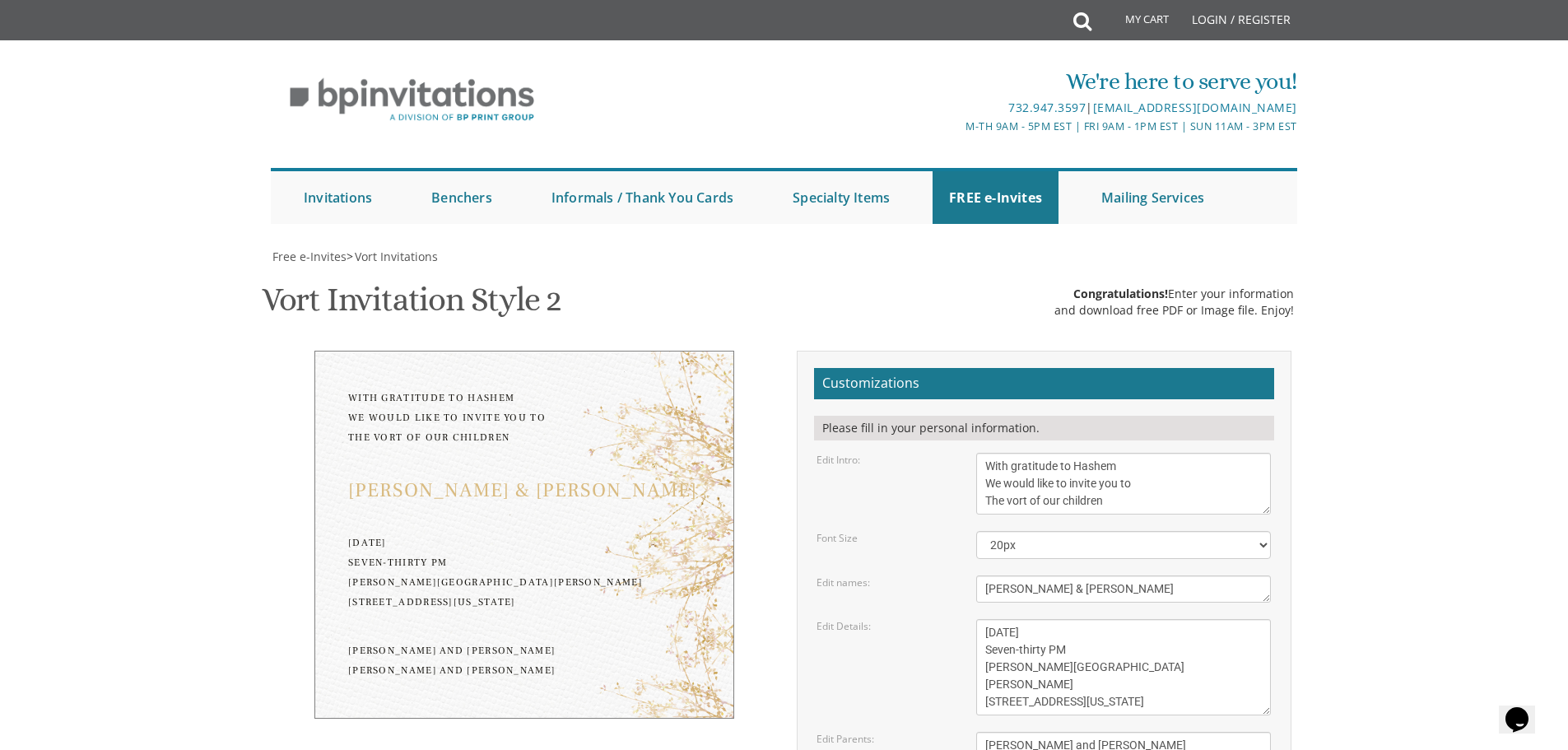
scroll to position [165, 0]
click at [1045, 531] on select "20px 30px 40px 50px" at bounding box center [1123, 545] width 295 height 28
click at [1389, 363] on body "My Cart Total: View Cart Item(s) Submit My Cart Total: View Cart Item(s) Login …" at bounding box center [784, 694] width 1568 height 1388
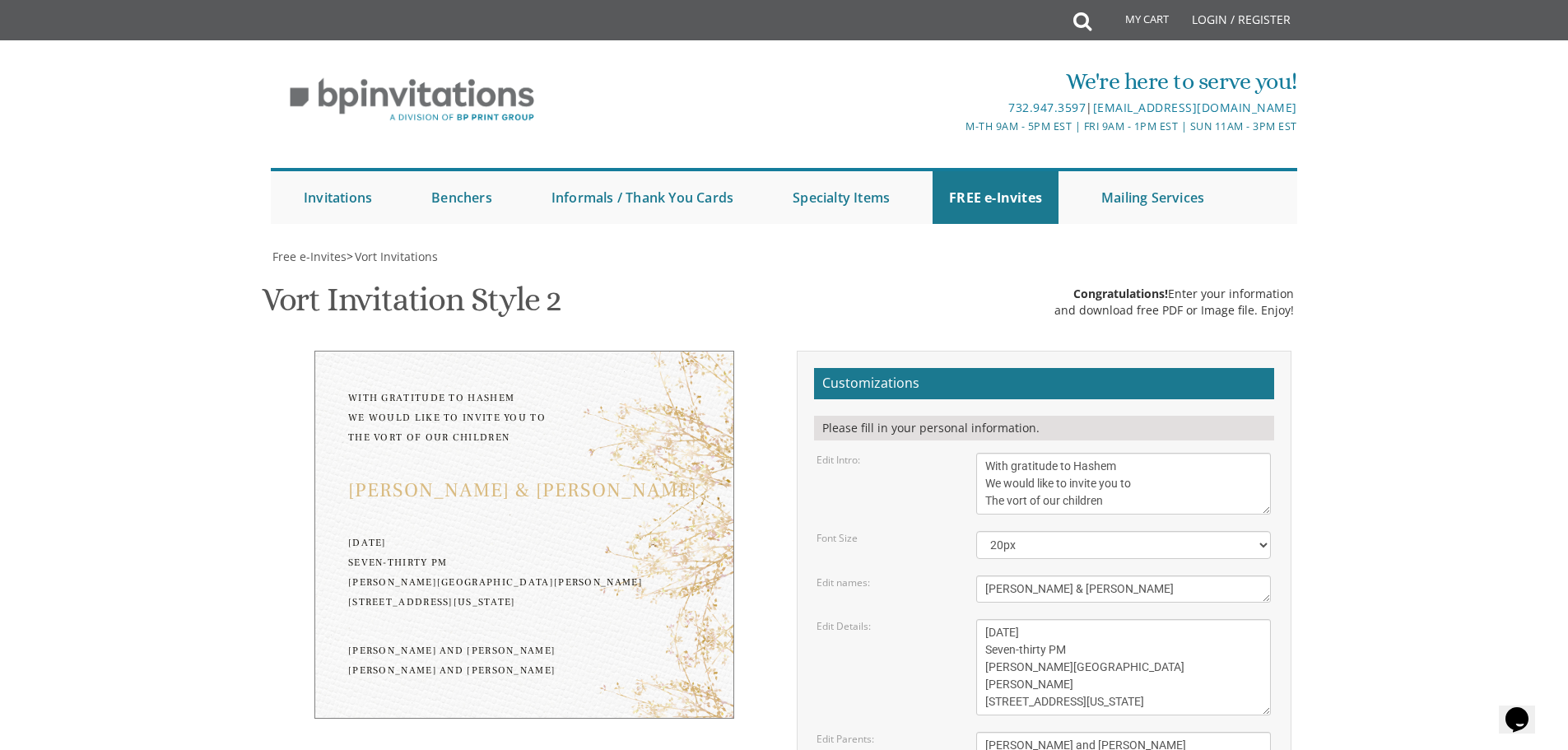
type input "[PERSON_NAME][EMAIL_ADDRESS][DOMAIN_NAME]"
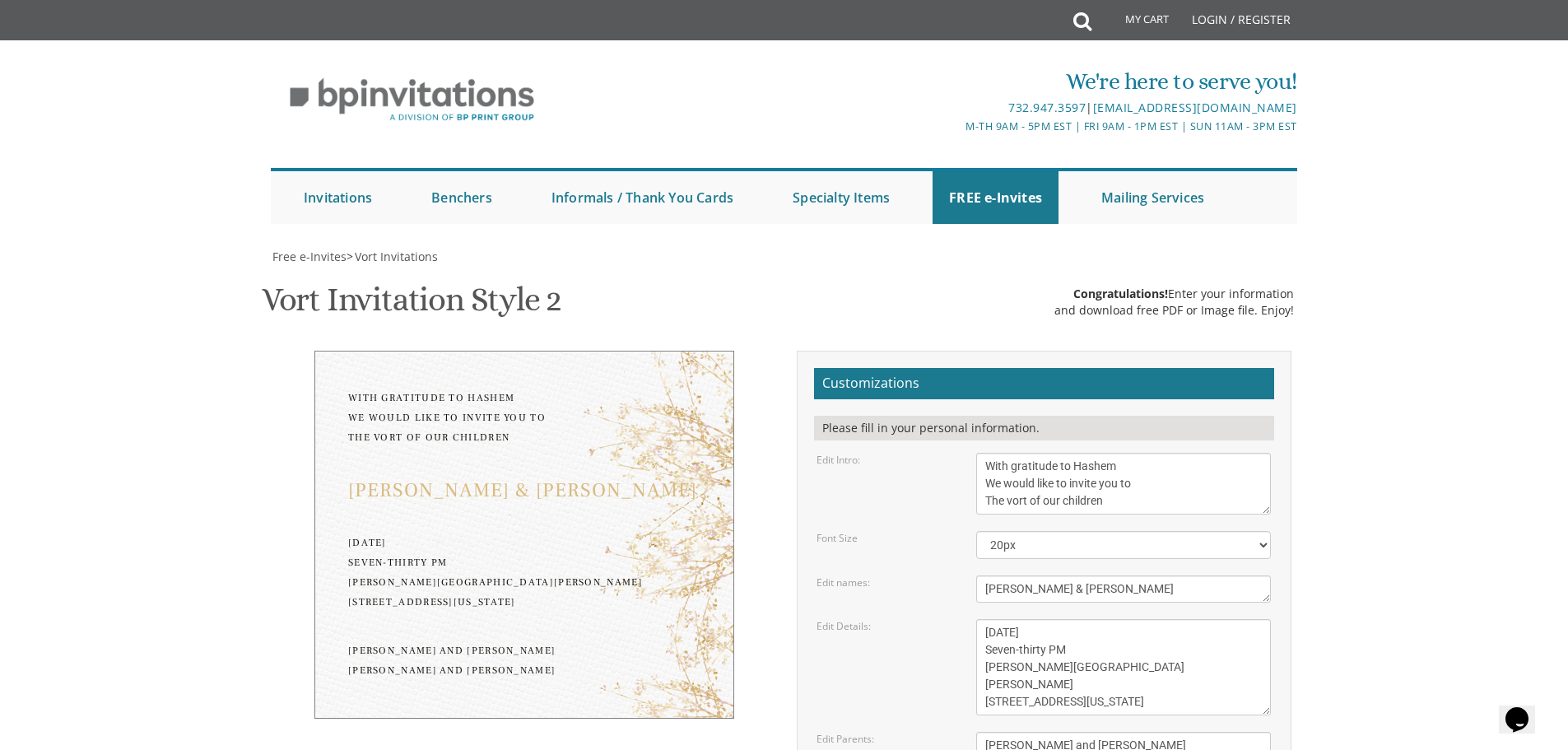
drag, startPoint x: 501, startPoint y: 354, endPoint x: 517, endPoint y: 354, distance: 16.0
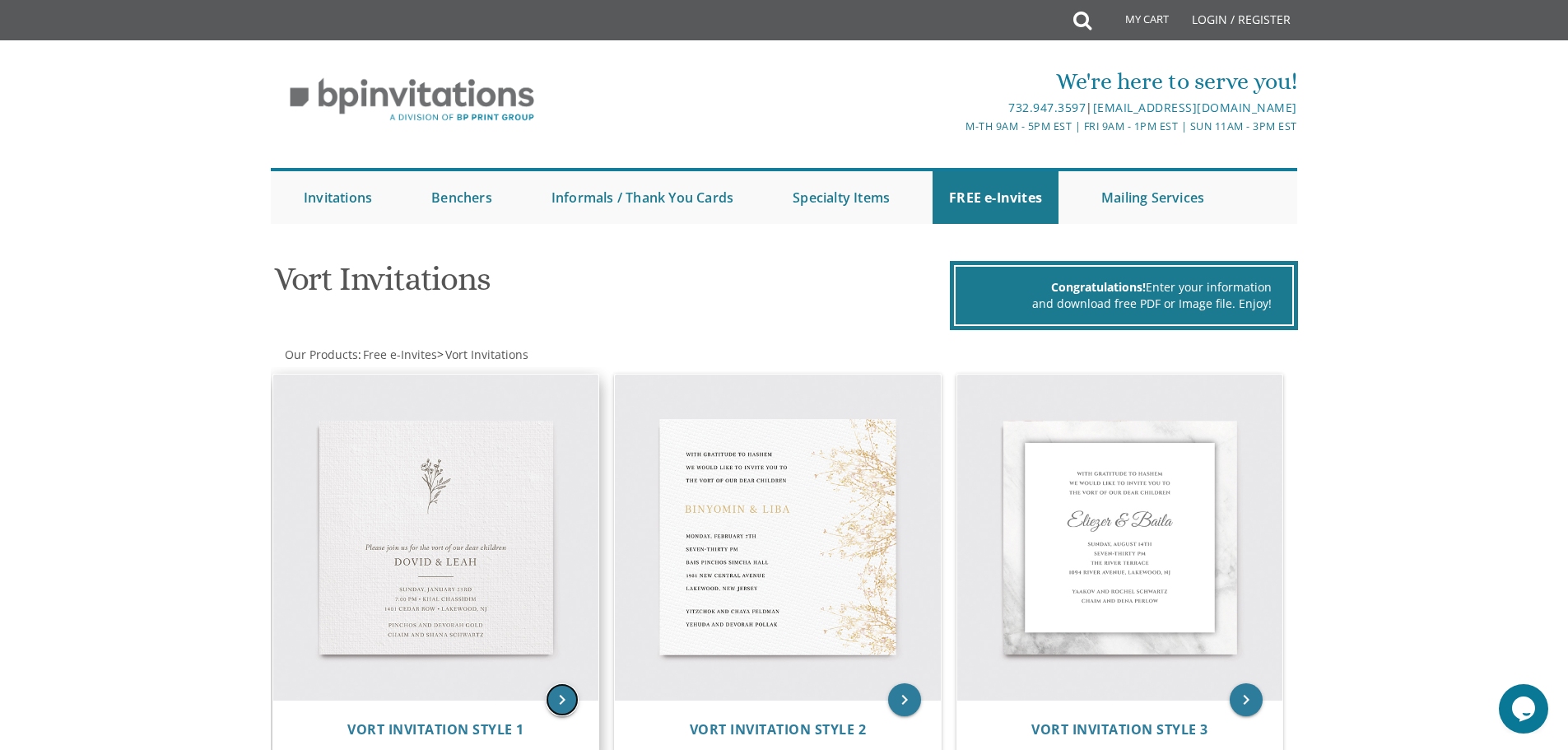
click at [552, 694] on icon "keyboard_arrow_right" at bounding box center [562, 700] width 33 height 33
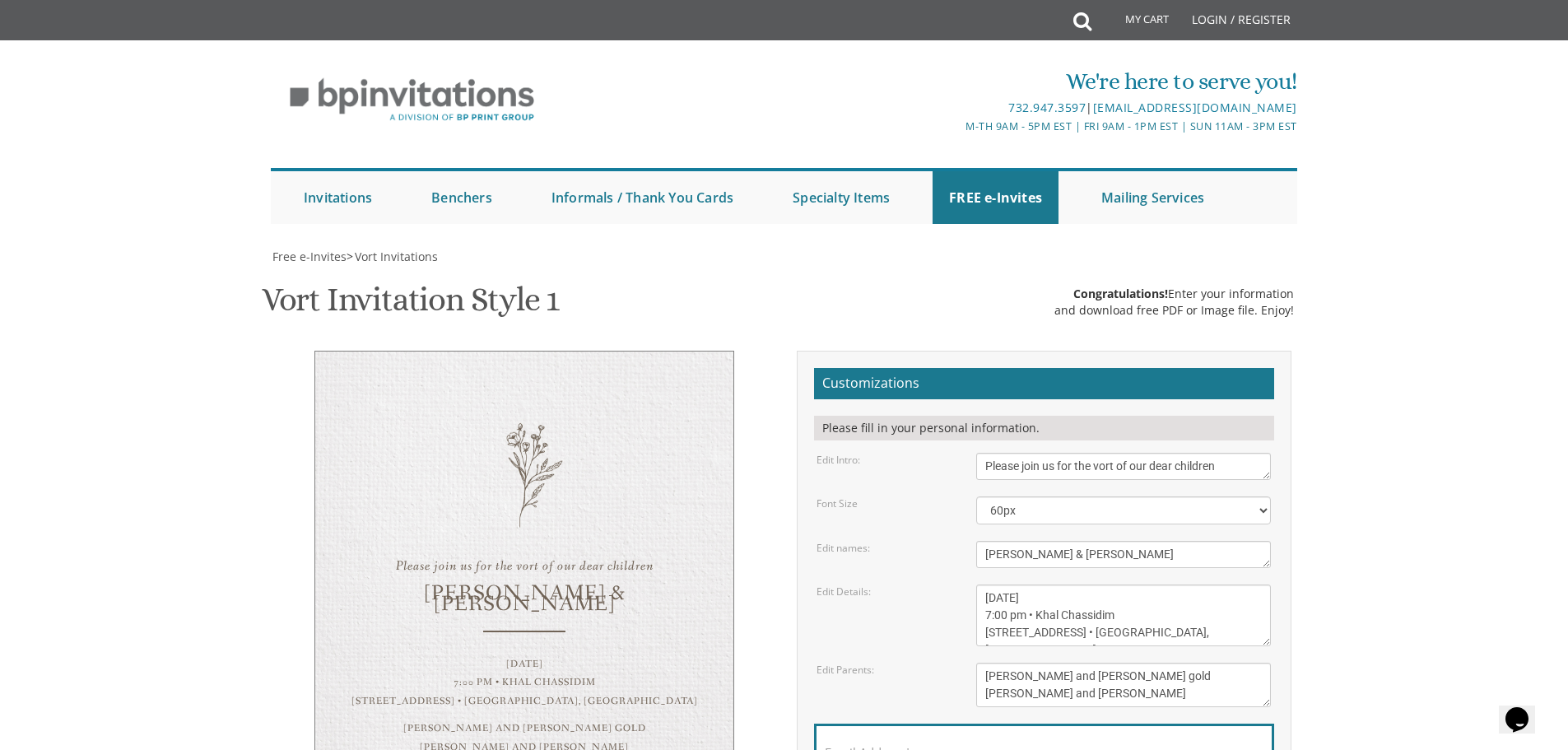
click at [521, 459] on div "Please join us for the vort of our dear children [PERSON_NAME] & [PERSON_NAME] …" at bounding box center [524, 571] width 420 height 440
click at [1107, 467] on textarea "Please join us for the vort of our dear children" at bounding box center [1123, 466] width 295 height 27
click at [1107, 469] on textarea "Please join us for the vort of our dear children" at bounding box center [1123, 466] width 295 height 27
click at [1114, 468] on textarea "Please join us for the vort of our dear children" at bounding box center [1123, 466] width 295 height 27
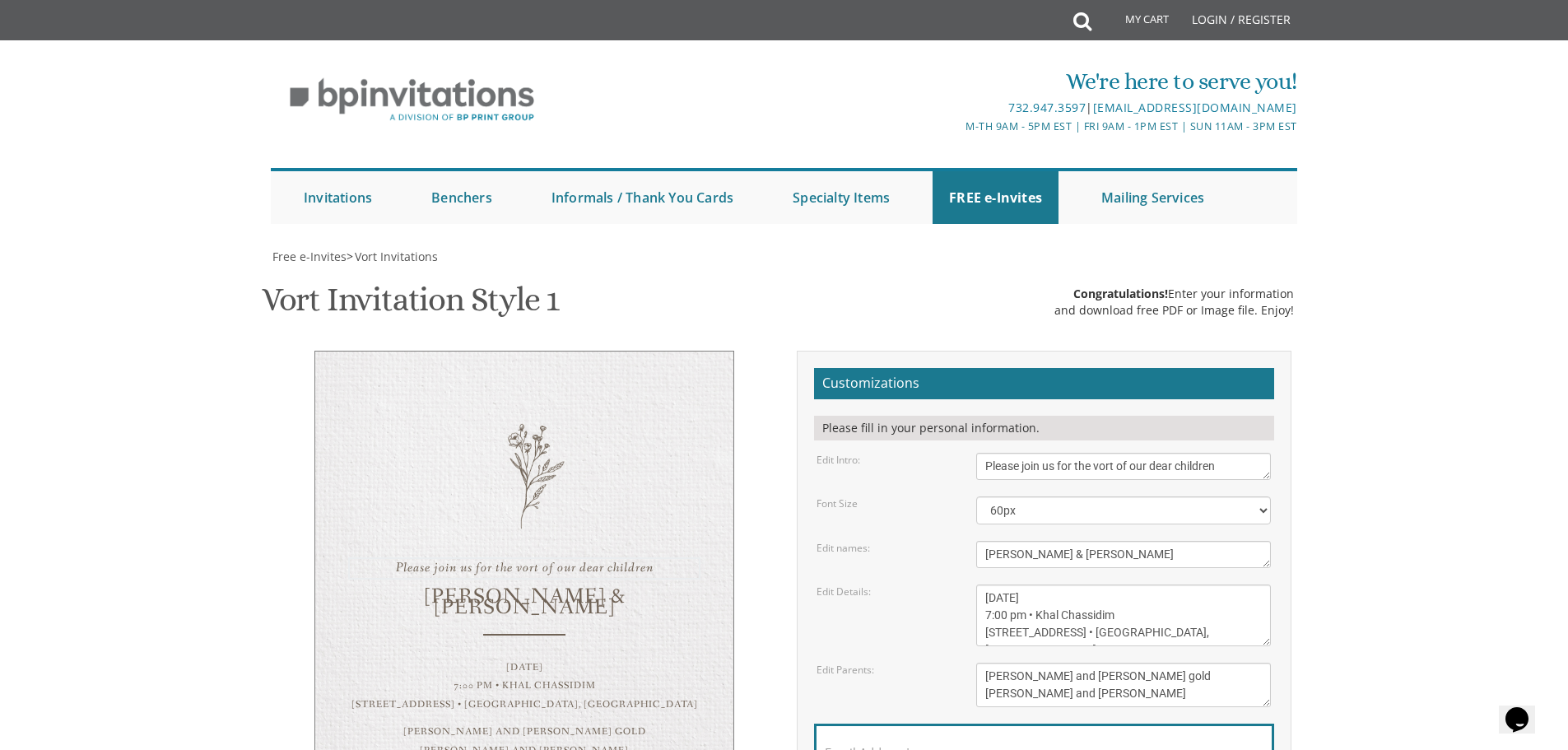
click at [1114, 468] on textarea "Please join us for the vort of our dear children" at bounding box center [1123, 466] width 295 height 27
paste textarea "בעזרת השם"
click at [1248, 445] on form "Customizations Please fill in your personal information. Edit Intro: Please joi…" at bounding box center [1045, 610] width 460 height 485
click at [1045, 453] on textarea "Please join us for the vort of our dear children" at bounding box center [1123, 466] width 295 height 27
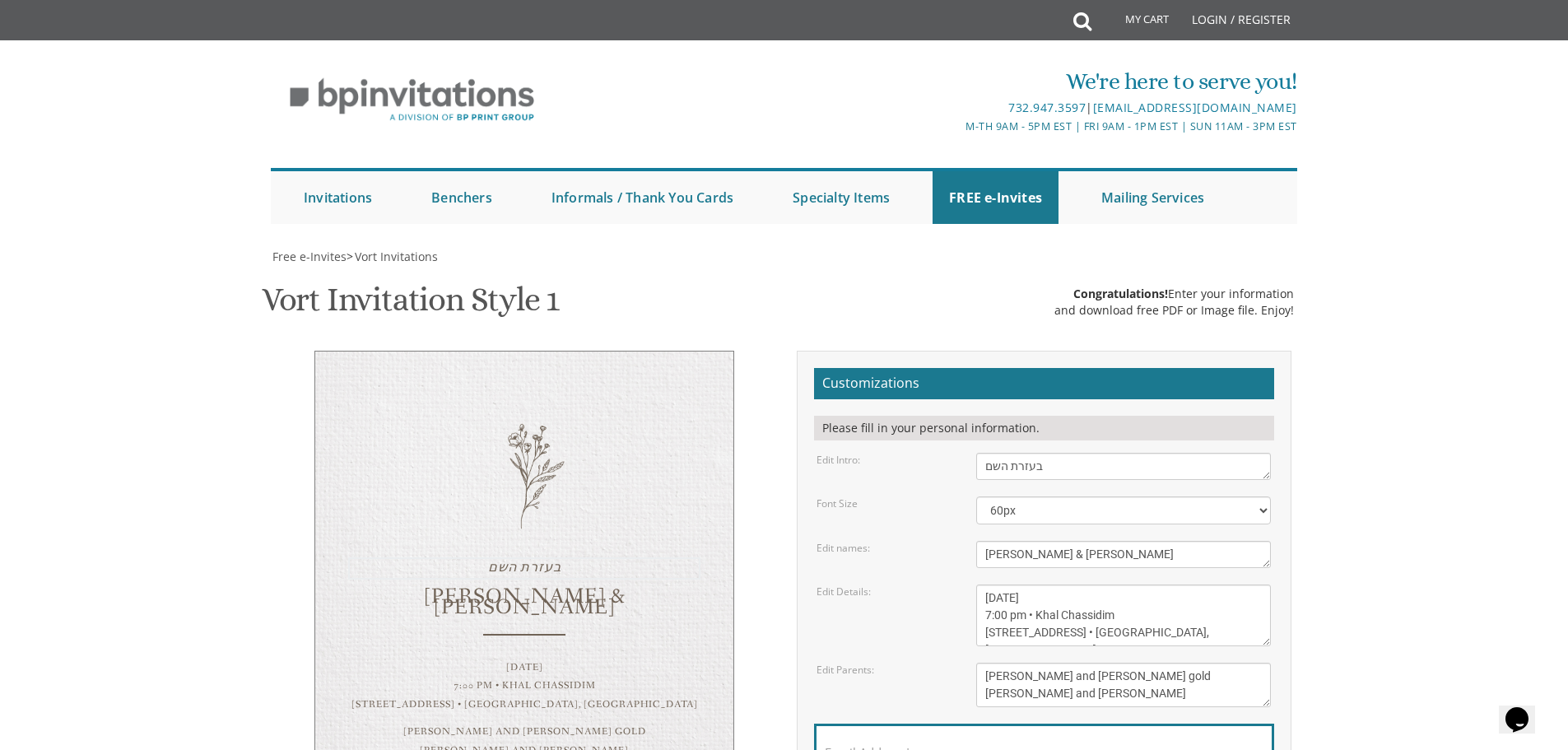
click at [1045, 453] on textarea "Please join us for the vort of our dear children" at bounding box center [1123, 466] width 295 height 27
paste textarea "וב"
click at [1104, 453] on textarea "Please join us for the vort of our dear children" at bounding box center [1123, 466] width 295 height 27
type textarea "ברוב"
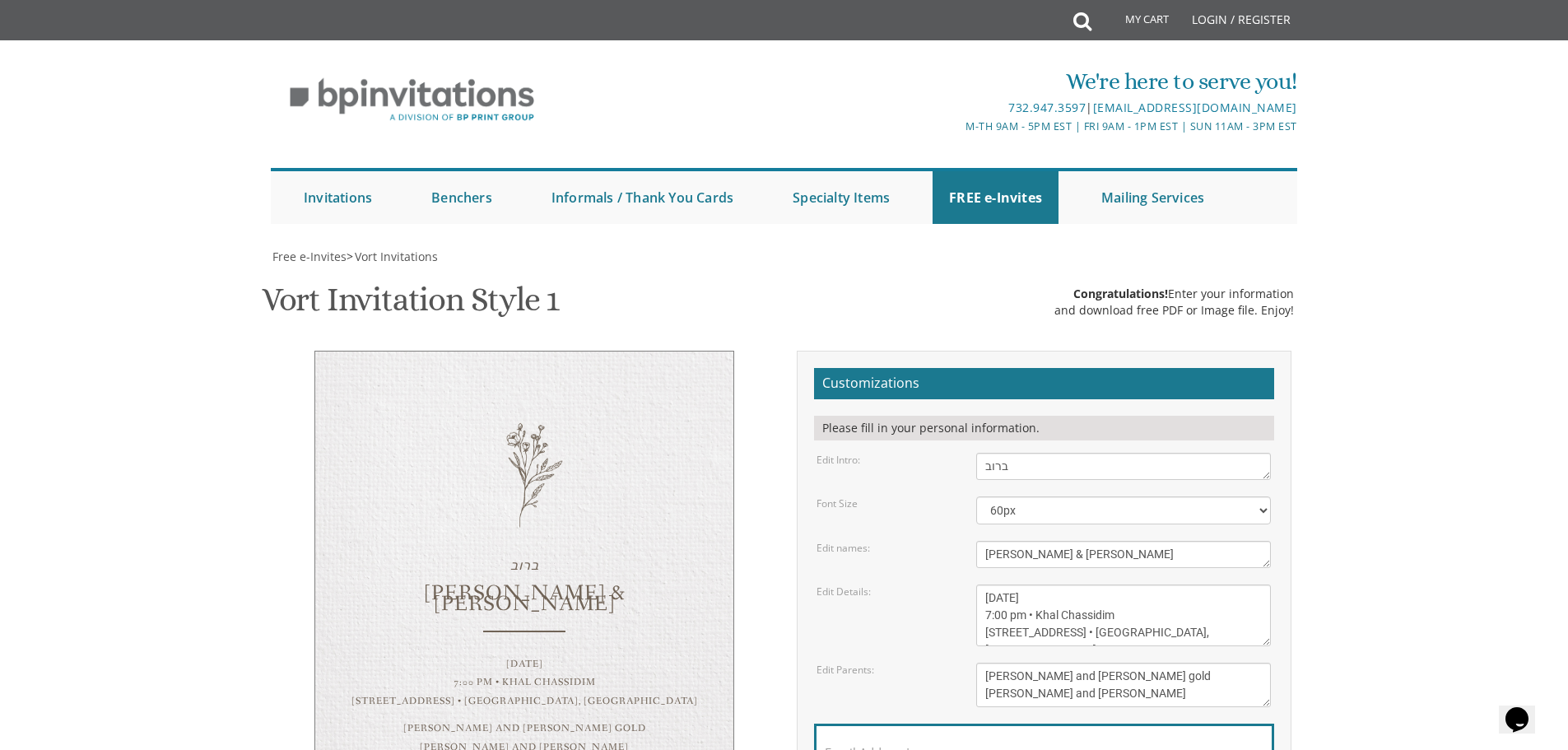
click at [1426, 317] on body "My Cart Total: View Cart Item(s) Submit My Cart Total: View Cart Item(s) Login …" at bounding box center [784, 659] width 1568 height 1319
click at [545, 350] on div "ברוב Dovid & Leah Sunday, January 23rd 7:00 pm • Khal Chassidim 1401 Cedar Row …" at bounding box center [524, 571] width 420 height 440
click at [531, 350] on div "ברוב Dovid & Leah Sunday, January 23rd 7:00 pm • Khal Chassidim 1401 Cedar Row …" at bounding box center [524, 571] width 420 height 440
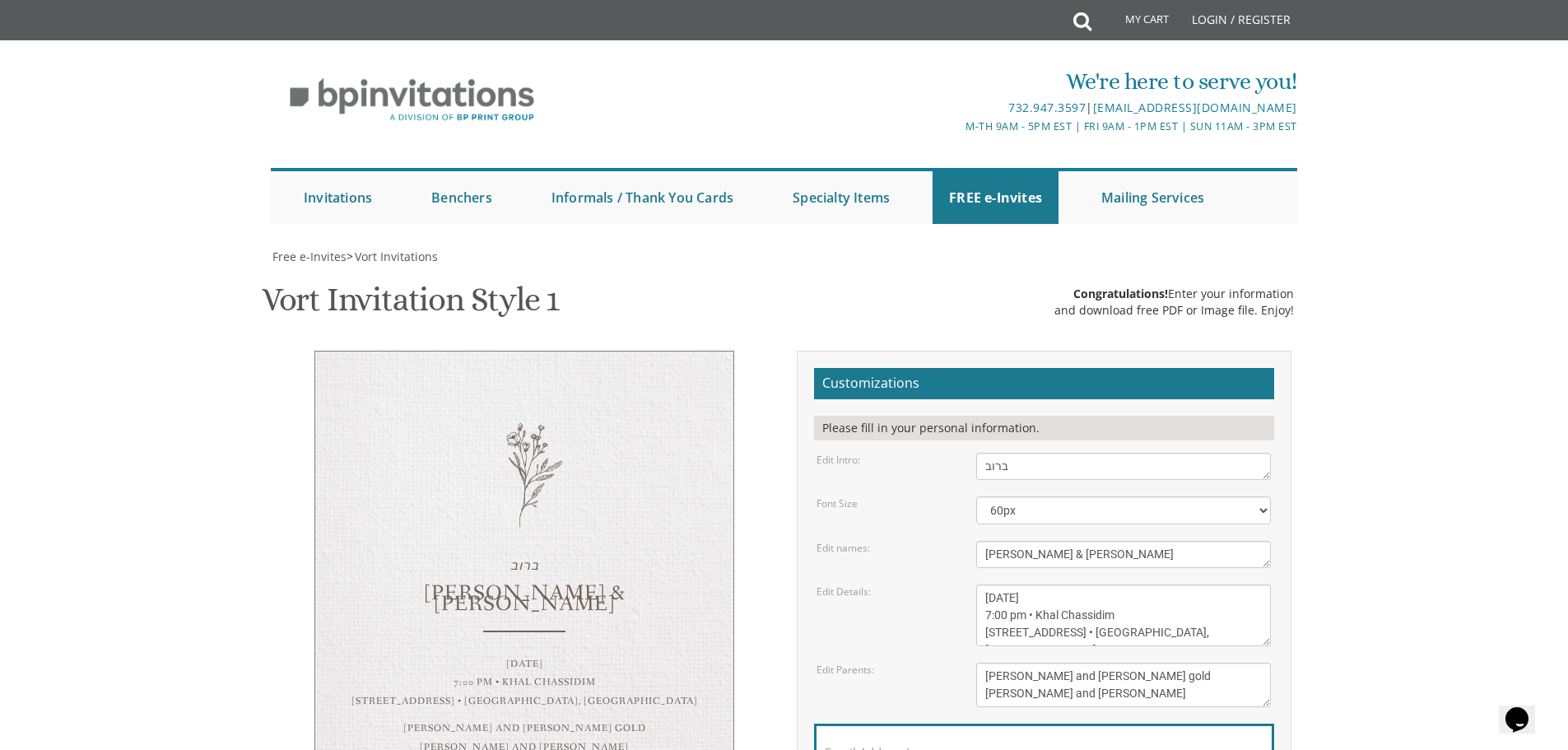
scroll to position [247, 0]
click at [1056, 497] on select "40px 50px 60px 70px 80px" at bounding box center [1123, 510] width 295 height 28
select select "40px"
click at [976, 497] on select "40px 50px 60px 70px 80px" at bounding box center [1123, 510] width 295 height 28
click at [538, 350] on div "ברוב Dovid & Leah Sunday, January 23rd 7:00 pm • Khal Chassidim 1401 Cedar Row …" at bounding box center [524, 576] width 420 height 452
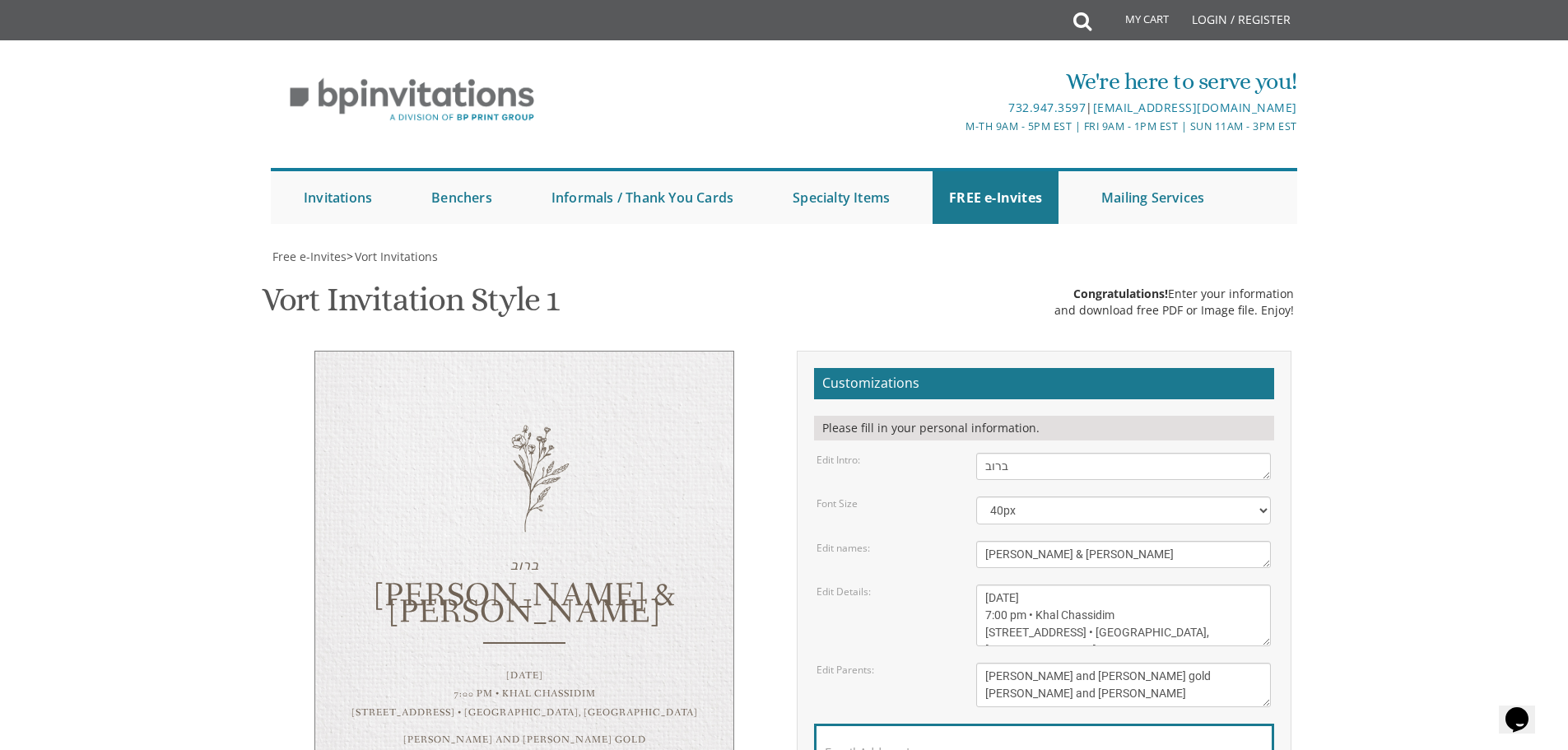
drag, startPoint x: 538, startPoint y: 214, endPoint x: 536, endPoint y: 230, distance: 16.1
drag, startPoint x: 536, startPoint y: 230, endPoint x: 926, endPoint y: 59, distance: 425.8
click at [928, 724] on div "Email Address*" at bounding box center [1045, 756] width 460 height 66
click at [926, 749] on input "Email Address*" at bounding box center [1044, 762] width 439 height 20
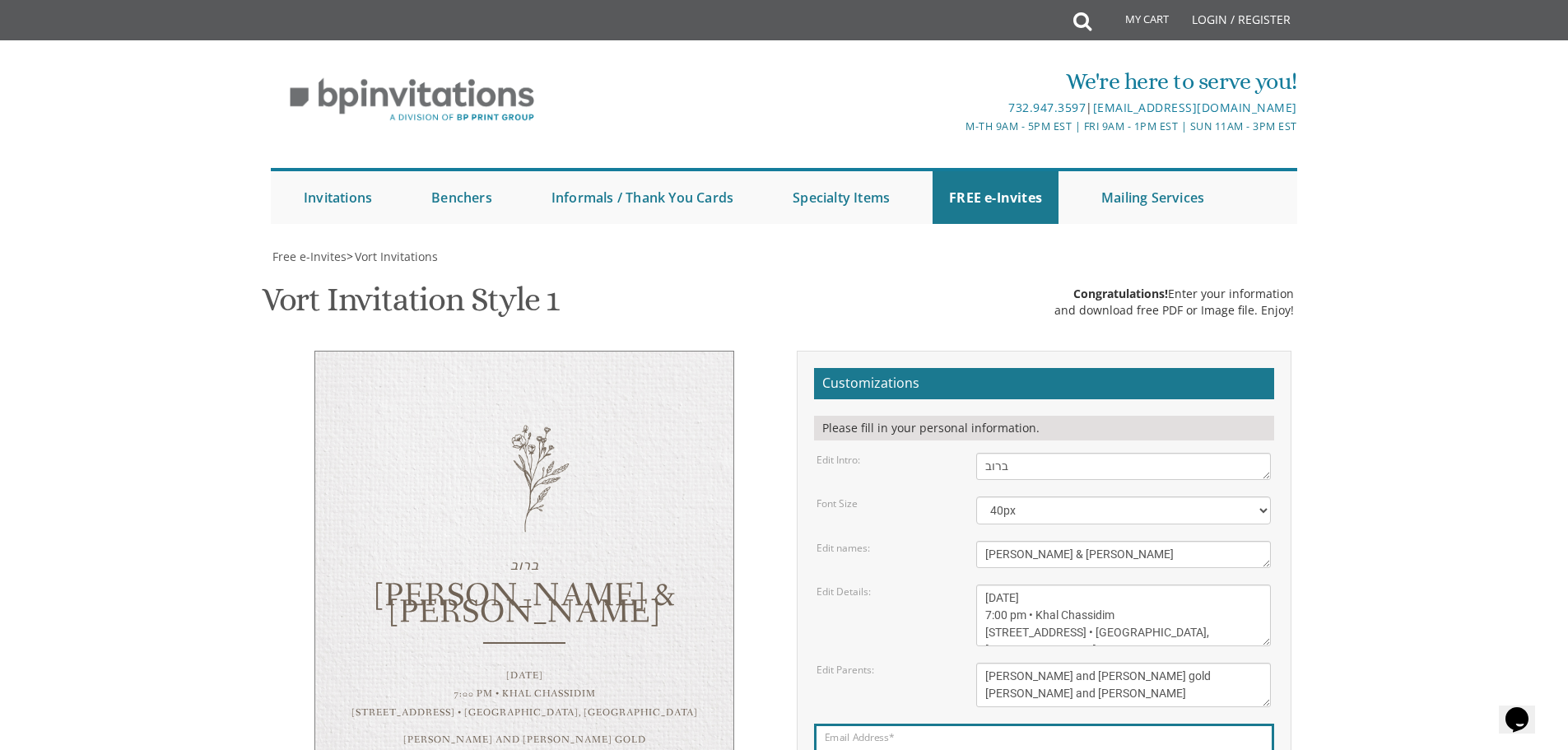
type input "mike.qcc@gmail.com"
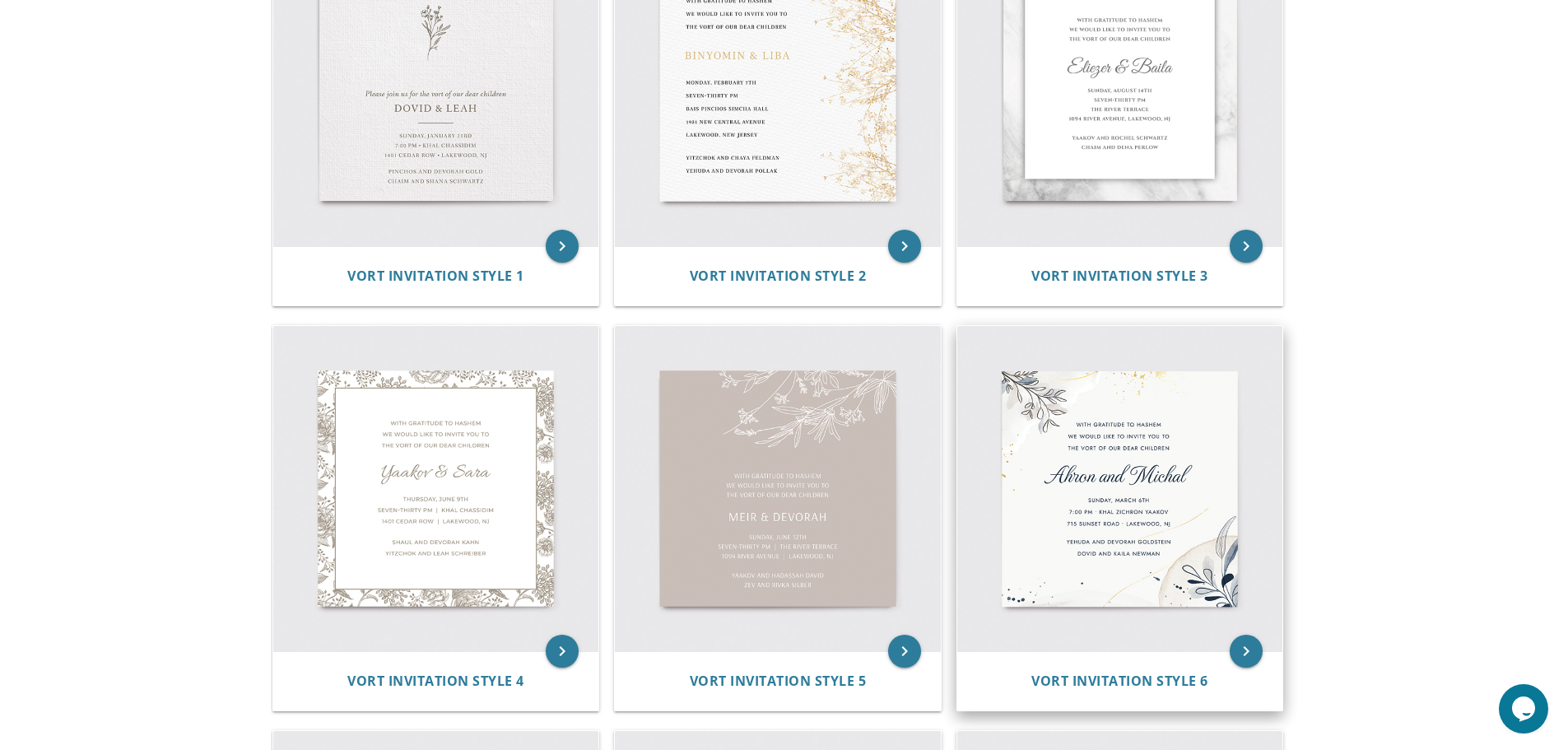
scroll to position [494, 0]
